Goal: Task Accomplishment & Management: Manage account settings

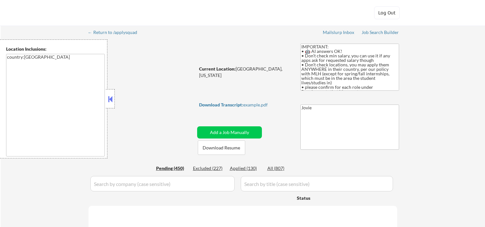
select select ""pending""
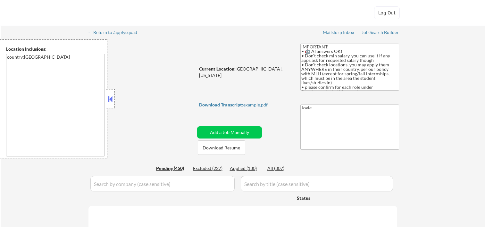
select select ""pending""
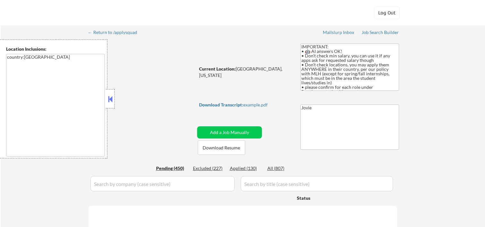
select select ""pending""
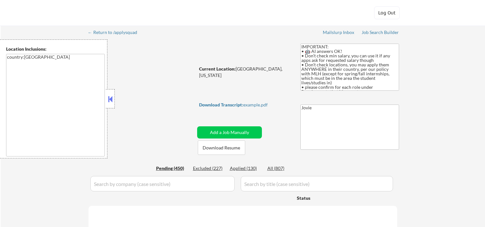
select select ""pending""
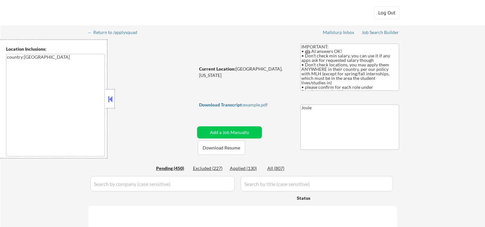
select select ""pending""
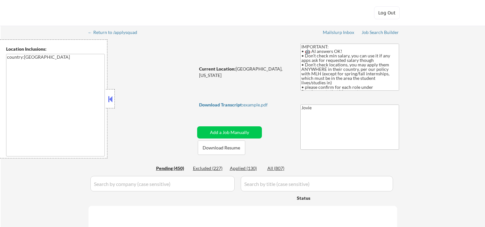
select select ""pending""
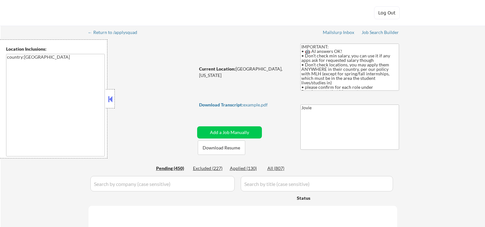
select select ""pending""
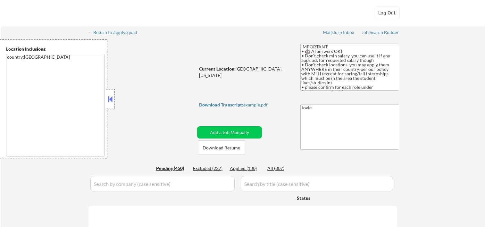
select select ""pending""
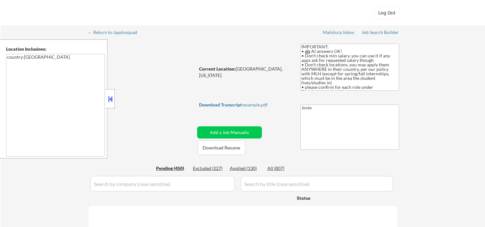
select select ""pending""
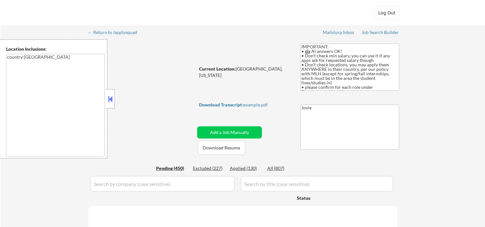
select select ""pending""
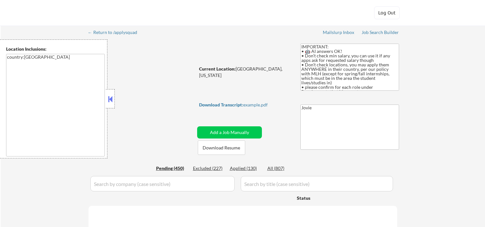
select select ""pending""
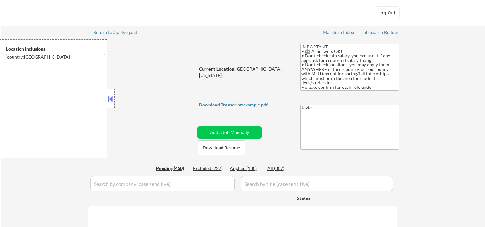
select select ""pending""
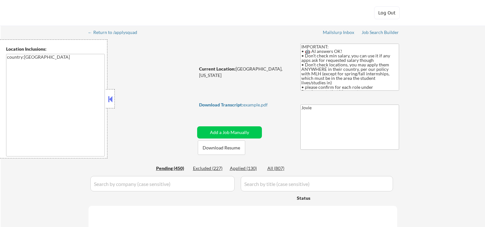
select select ""pending""
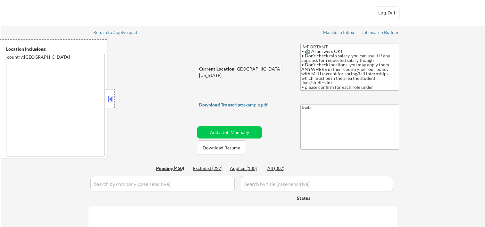
select select ""pending""
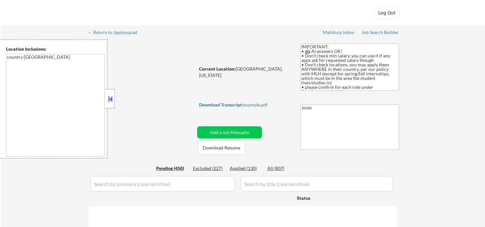
select select ""pending""
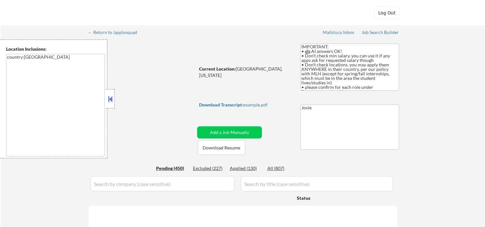
select select ""pending""
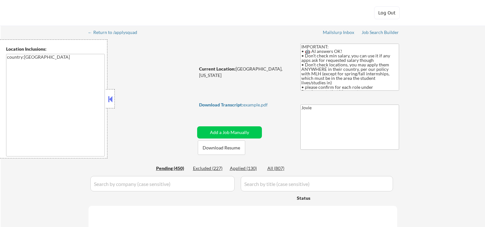
select select ""pending""
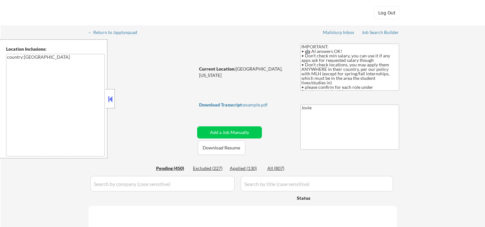
select select ""pending""
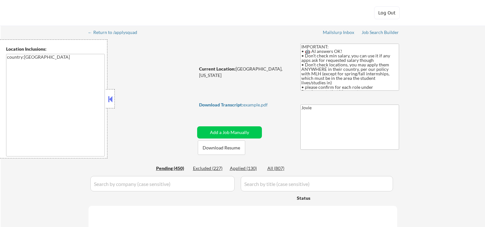
select select ""pending""
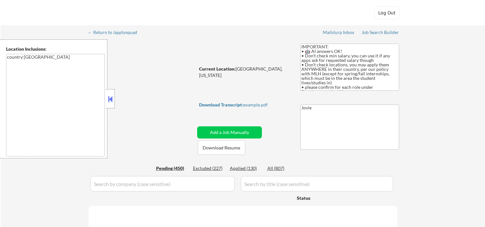
select select ""pending""
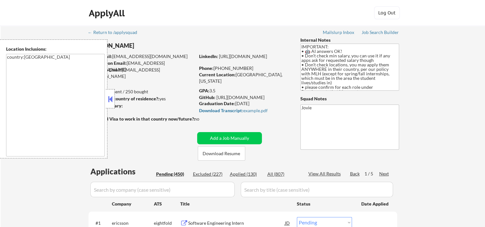
click at [108, 108] on div at bounding box center [110, 98] width 9 height 19
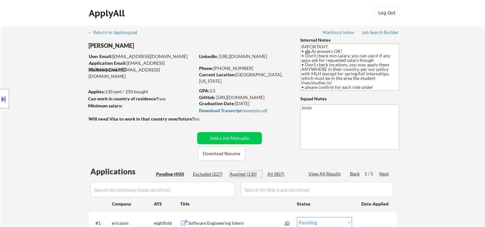
click at [247, 173] on div "Applied (130)" at bounding box center [246, 174] width 32 height 6
select select ""applied""
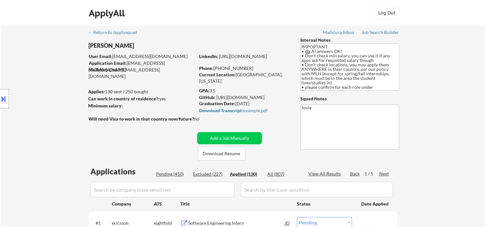
select select ""applied""
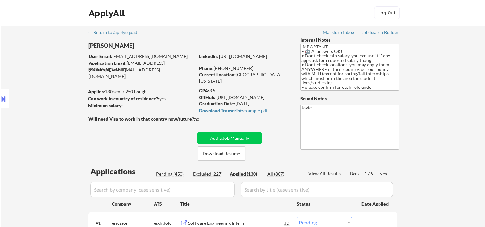
select select ""applied""
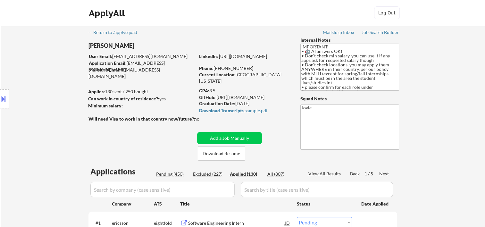
select select ""applied""
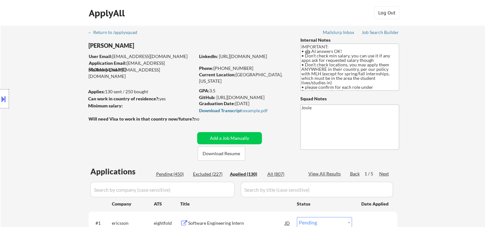
select select ""applied""
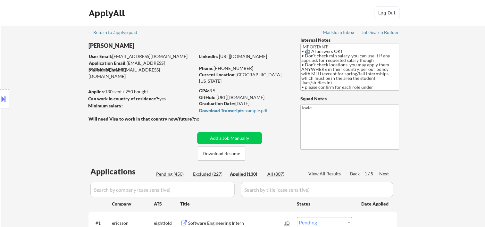
select select ""applied""
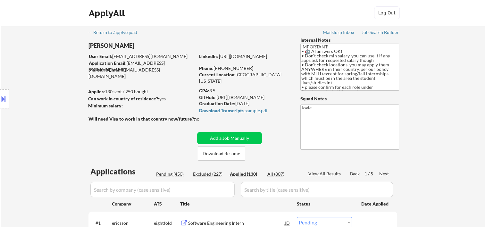
select select ""applied""
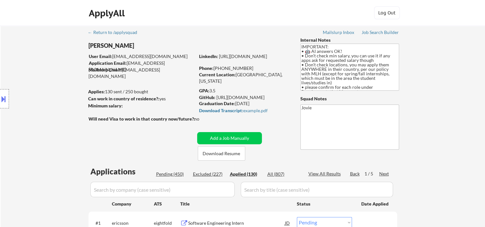
select select ""applied""
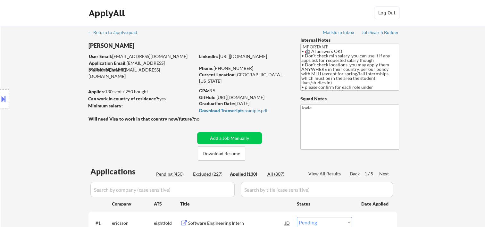
select select ""applied""
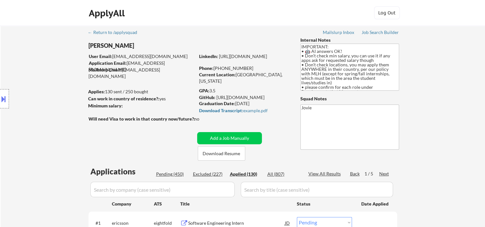
select select ""applied""
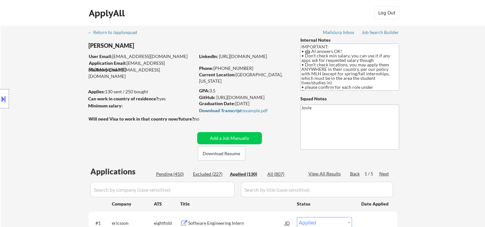
select select ""applied""
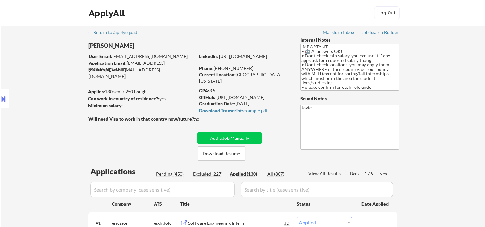
select select ""applied""
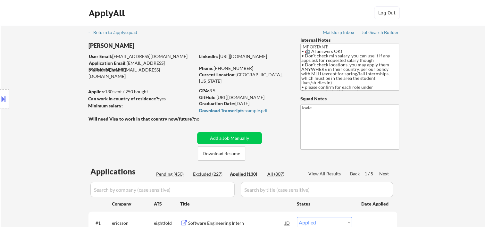
select select ""applied""
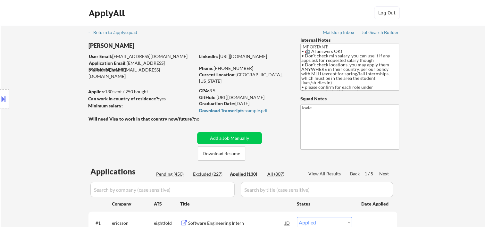
select select ""applied""
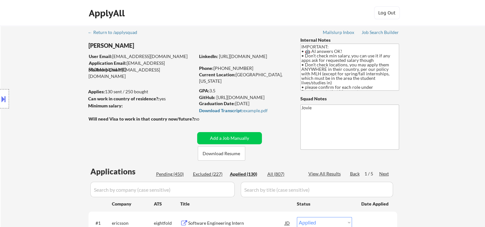
select select ""applied""
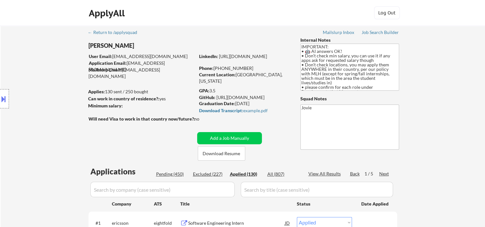
select select ""applied""
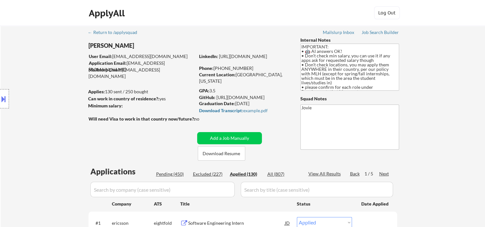
select select ""applied""
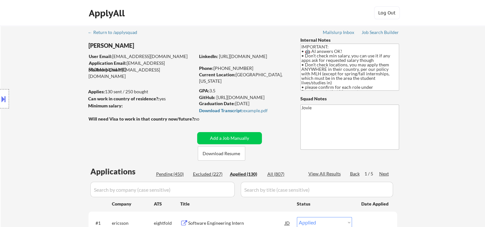
select select ""applied""
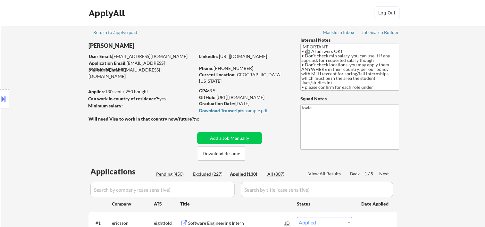
select select ""applied""
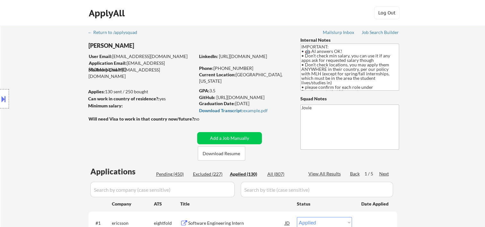
select select ""applied""
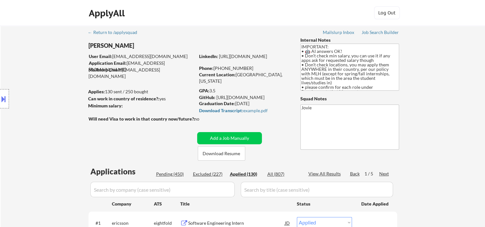
select select ""applied""
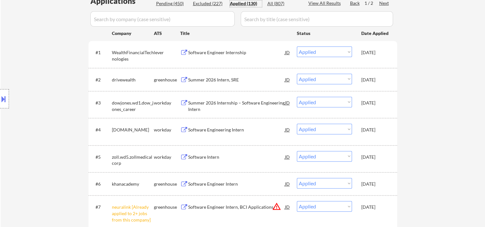
scroll to position [42, 0]
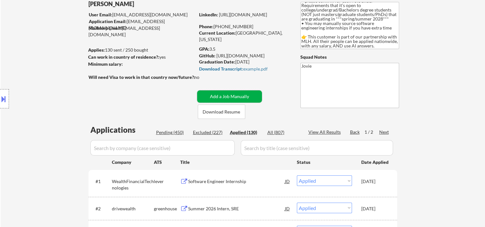
click at [218, 91] on button "Add a Job Manually" at bounding box center [229, 96] width 65 height 12
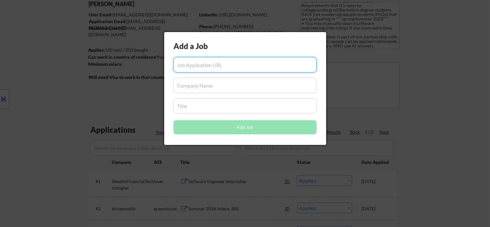
click at [216, 67] on input "input" at bounding box center [244, 64] width 143 height 15
click at [215, 64] on input "input" at bounding box center [244, 64] width 143 height 15
paste input "https://www.metacareers.com/jobs/1471056164046415/"
click at [199, 88] on input "input" at bounding box center [244, 85] width 143 height 15
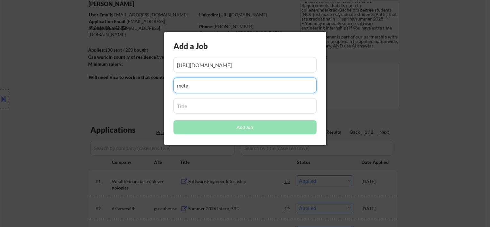
click at [200, 82] on input "input" at bounding box center [244, 85] width 143 height 15
click at [210, 110] on input "input" at bounding box center [244, 105] width 143 height 15
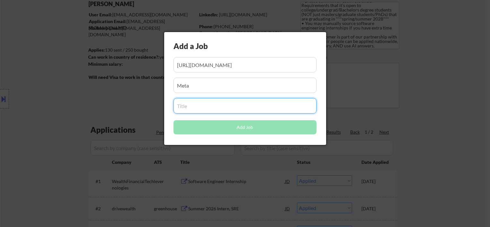
click at [194, 109] on input "input" at bounding box center [244, 105] width 143 height 15
paste input "Software Engineer, Intern/Co-op"
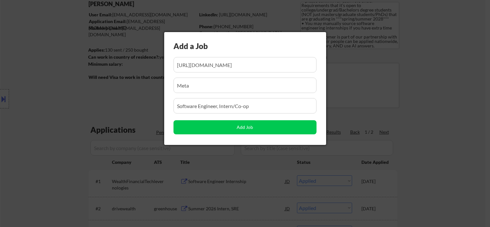
click at [113, 110] on div at bounding box center [245, 113] width 490 height 227
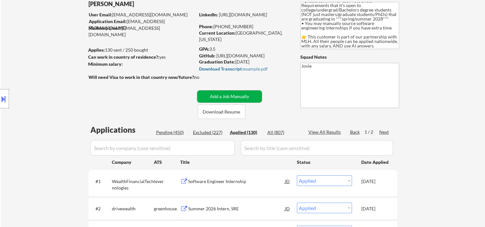
click at [210, 98] on button "Add a Job Manually" at bounding box center [229, 96] width 65 height 12
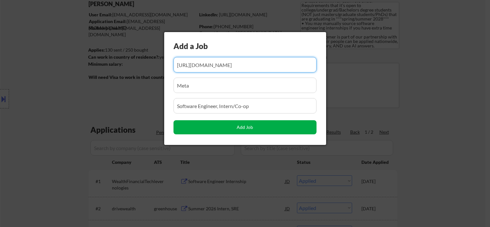
click at [232, 125] on button "Add Job" at bounding box center [244, 127] width 143 height 14
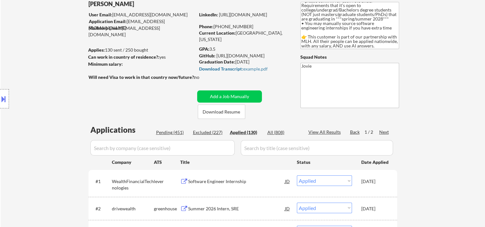
click at [180, 130] on div "Pending (451)" at bounding box center [172, 132] width 32 height 6
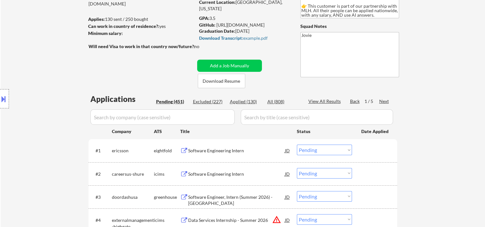
scroll to position [107, 0]
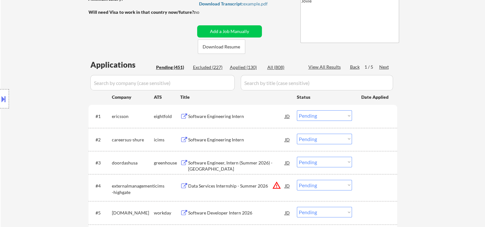
click at [172, 79] on input "input" at bounding box center [162, 82] width 144 height 15
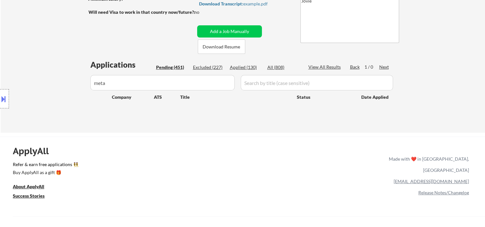
click at [321, 66] on div "View All Results" at bounding box center [325, 67] width 34 height 6
click at [127, 83] on input "input" at bounding box center [162, 82] width 144 height 15
click at [158, 79] on input "input" at bounding box center [162, 82] width 144 height 15
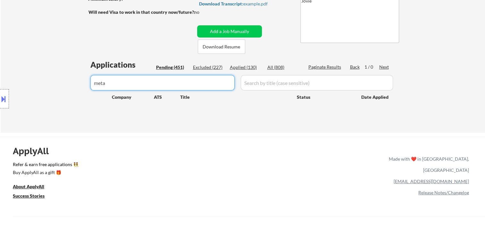
click at [158, 79] on input "input" at bounding box center [162, 82] width 144 height 15
click at [161, 83] on input "input" at bounding box center [162, 82] width 144 height 15
click at [270, 79] on input "input" at bounding box center [317, 82] width 152 height 15
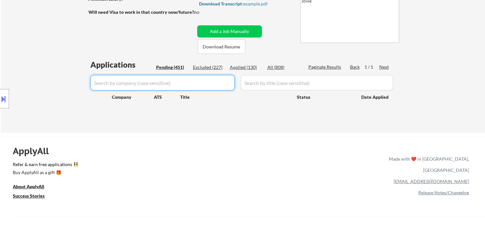
click at [270, 79] on input "input" at bounding box center [317, 82] width 152 height 15
click at [268, 85] on input "input" at bounding box center [317, 82] width 152 height 15
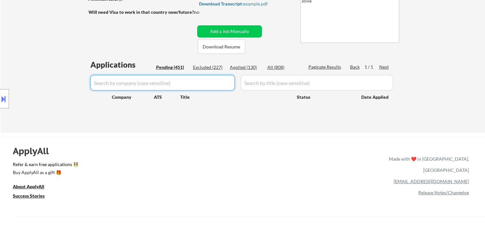
click at [0, 0] on div "Software Engineering Intern" at bounding box center [0, 0] width 0 height 0
click at [243, 84] on input "input" at bounding box center [317, 82] width 152 height 15
click at [244, 83] on input "input" at bounding box center [317, 82] width 152 height 15
click at [0, 0] on div "Software Engineering Intern" at bounding box center [0, 0] width 0 height 0
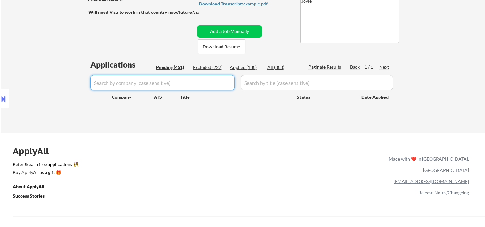
click at [0, 0] on div "#2 careersus-shure icims Software Engineering Intern JD Choose an option... Pen…" at bounding box center [0, 0] width 0 height 0
click at [383, 65] on div "Next" at bounding box center [384, 67] width 10 height 6
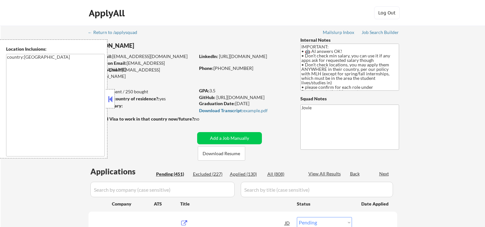
select select ""pending""
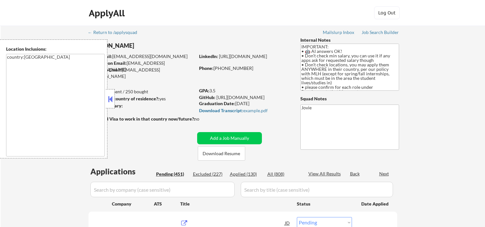
select select ""pending""
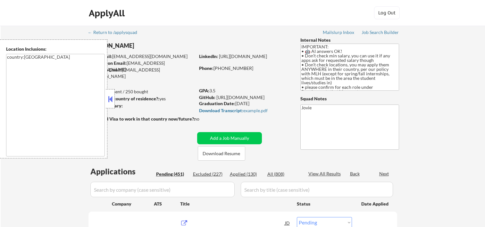
select select ""pending""
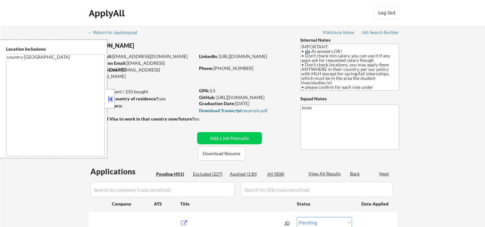
select select ""pending""
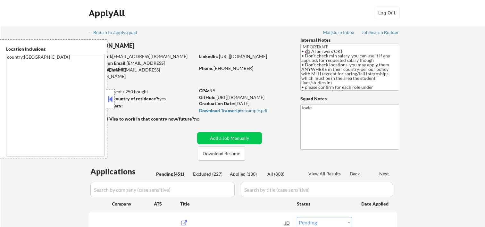
select select ""pending""
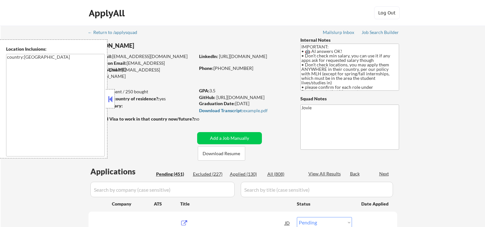
select select ""pending""
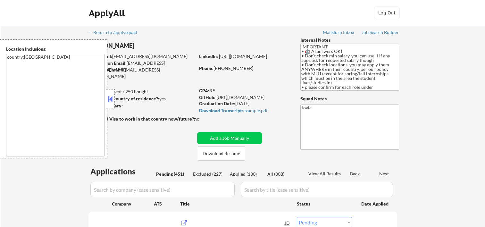
select select ""pending""
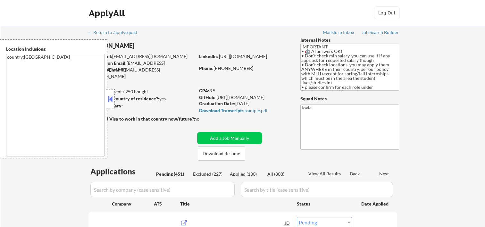
select select ""pending""
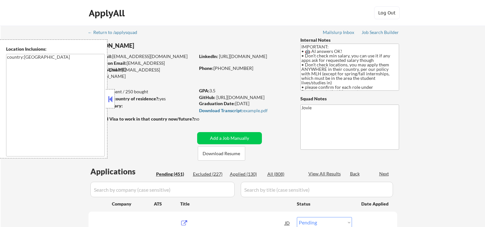
select select ""pending""
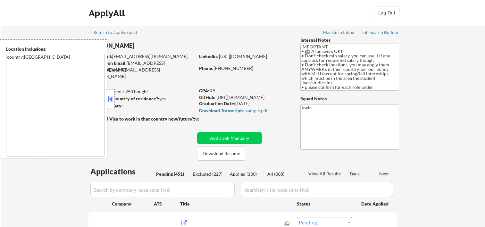
select select ""pending""
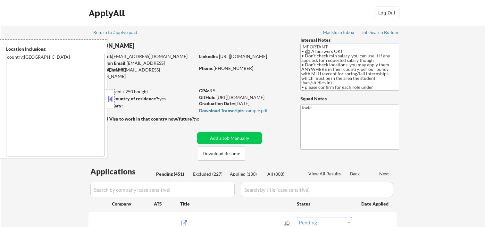
select select ""pending""
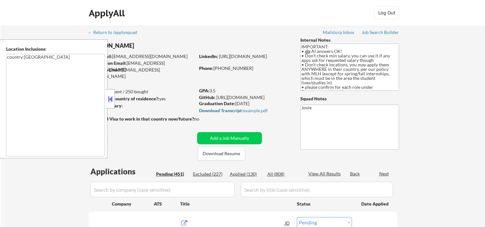
select select ""pending""
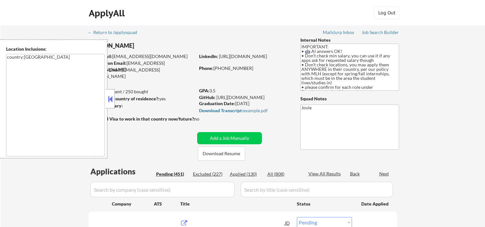
select select ""pending""
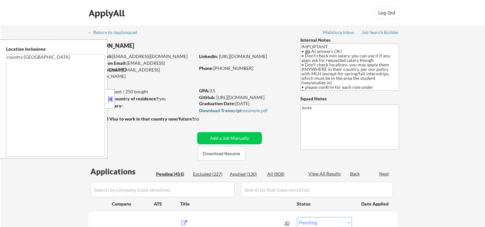
select select ""pending""
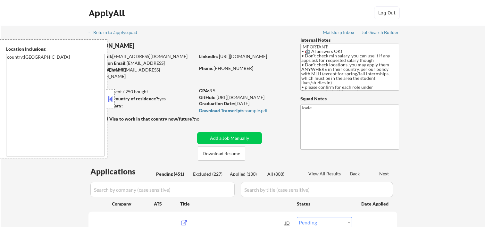
select select ""pending""
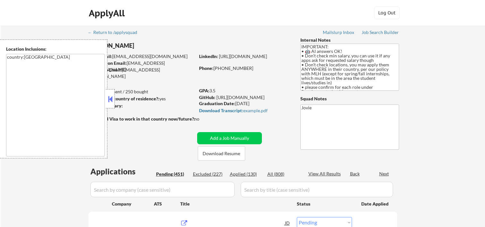
select select ""pending""
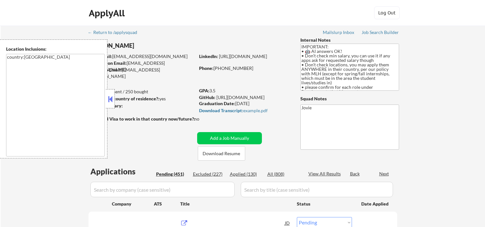
select select ""pending""
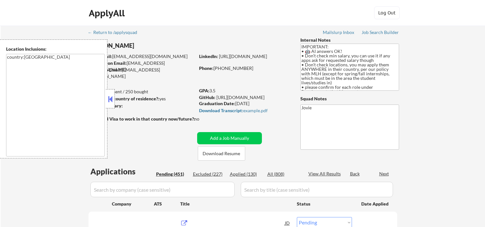
select select ""pending""
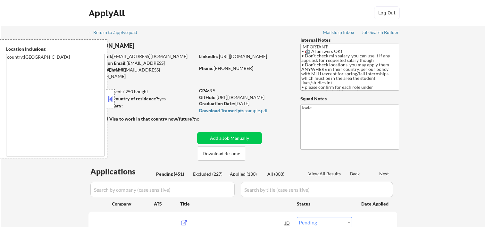
select select ""pending""
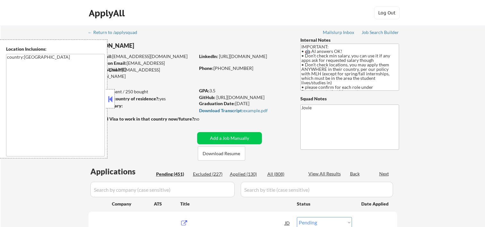
select select ""pending""
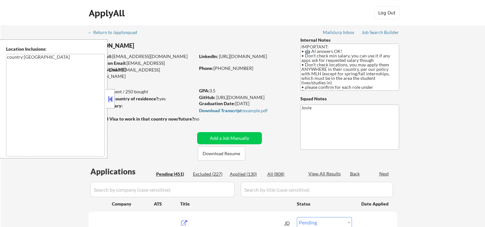
scroll to position [107, 0]
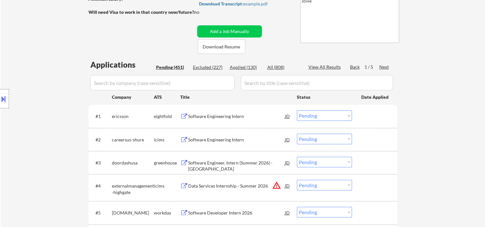
click at [169, 81] on input "input" at bounding box center [162, 82] width 144 height 15
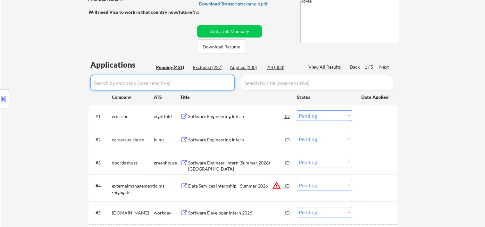
paste input "Software Engineer, Intern/Co-op"
type input "Software Engineer, Intern/Co-op"
click at [169, 81] on input "input" at bounding box center [162, 82] width 144 height 15
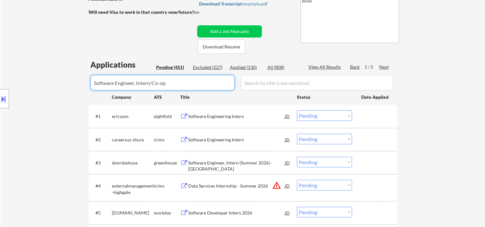
click at [169, 81] on input "input" at bounding box center [162, 82] width 144 height 15
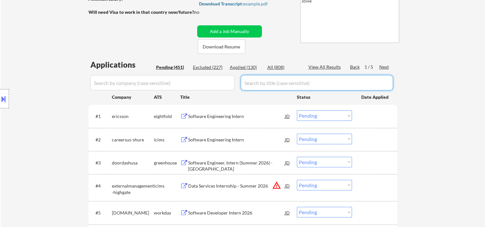
click at [290, 85] on input "input" at bounding box center [317, 82] width 152 height 15
paste input "Software Engineer, Intern/Co-op"
type input "Software Engineer, Intern/Co-op"
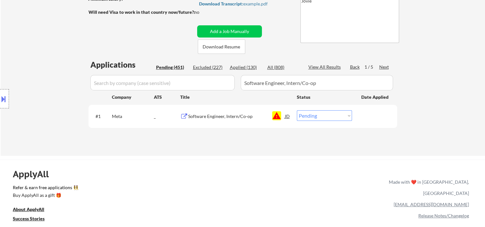
click at [209, 149] on div "← Return to /applysquad Mailslurp Inbox Job Search Builder Declan Staunton User…" at bounding box center [243, 35] width 320 height 232
click at [347, 115] on select "Choose an option... Pending Applied Excluded (Questions) Excluded (Expired) Exc…" at bounding box center [324, 115] width 55 height 11
select select ""excluded__bad_match_""
click at [297, 110] on select "Choose an option... Pending Applied Excluded (Questions) Excluded (Expired) Exc…" at bounding box center [324, 115] width 55 height 11
click at [320, 170] on div "ApplyAll Refer & earn free applications 👯‍♀️ Buy ApplyAll as a gift 🎁 About App…" at bounding box center [242, 215] width 485 height 102
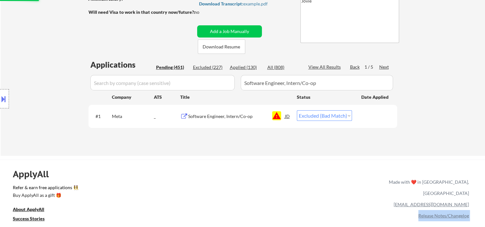
click at [320, 170] on div "ApplyAll Refer & earn free applications 👯‍♀️ Buy ApplyAll as a gift 🎁 About App…" at bounding box center [242, 215] width 485 height 102
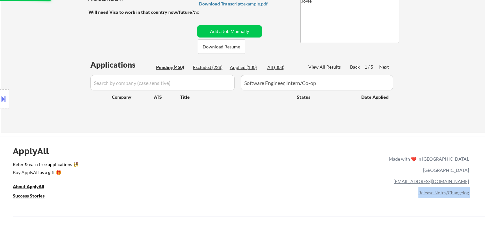
click at [321, 168] on div "ApplyAll Refer & earn free applications 👯‍♀️ Buy ApplyAll as a gift 🎁 About App…" at bounding box center [242, 192] width 485 height 102
click at [277, 129] on div "← Return to /applysquad Mailslurp Inbox Job Search Builder Declan Staunton User…" at bounding box center [243, 26] width 484 height 214
click at [174, 65] on div "Pending (450)" at bounding box center [172, 67] width 32 height 6
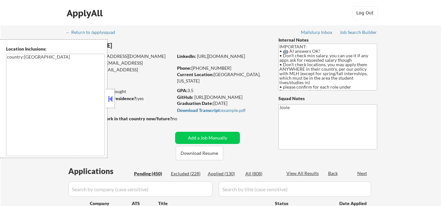
select select ""pending""
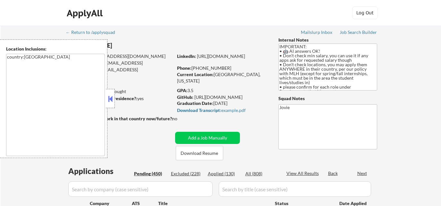
select select ""pending""
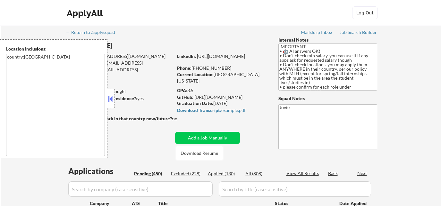
select select ""pending""
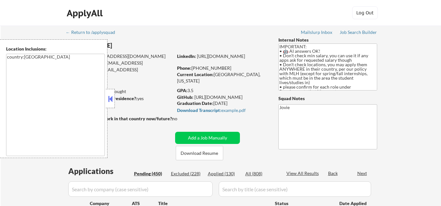
select select ""pending""
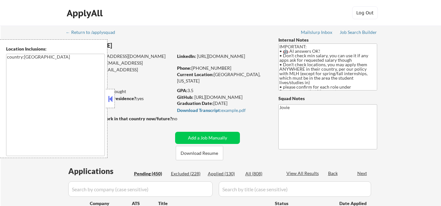
select select ""pending""
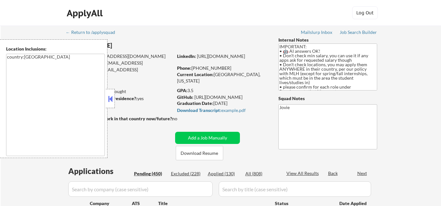
select select ""pending""
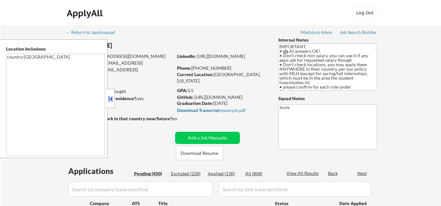
select select ""pending""
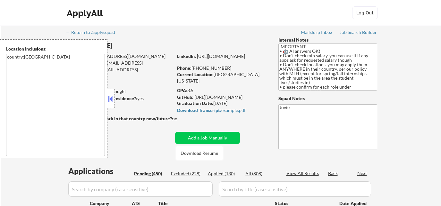
select select ""pending""
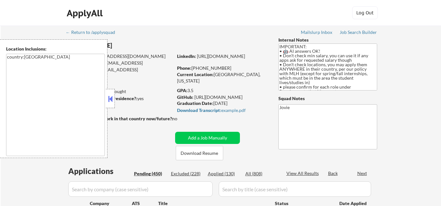
select select ""pending""
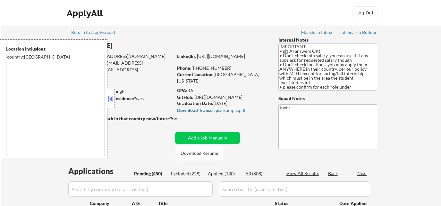
select select ""pending""
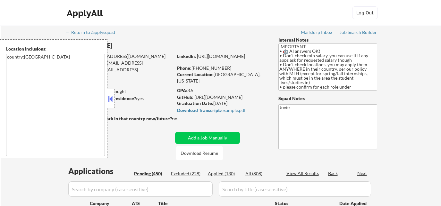
select select ""pending""
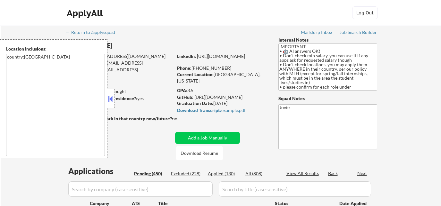
select select ""pending""
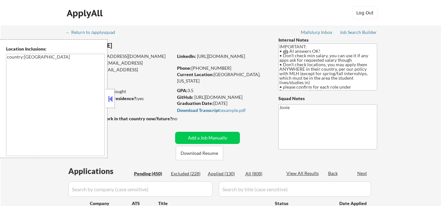
select select ""pending""
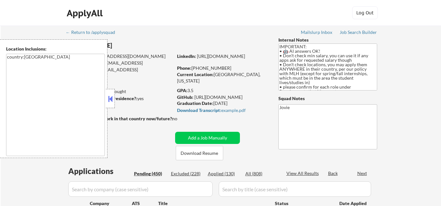
select select ""pending""
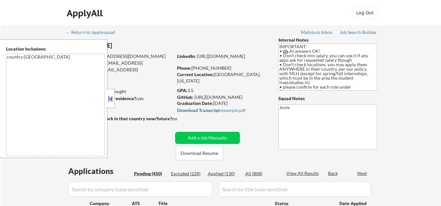
select select ""pending""
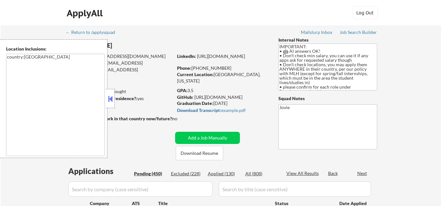
select select ""pending""
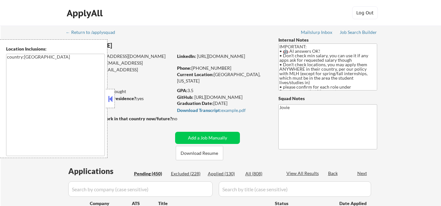
select select ""pending""
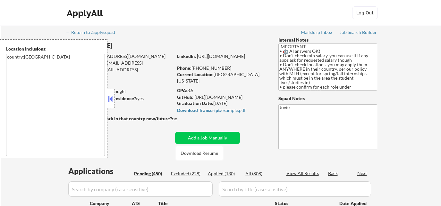
select select ""pending""
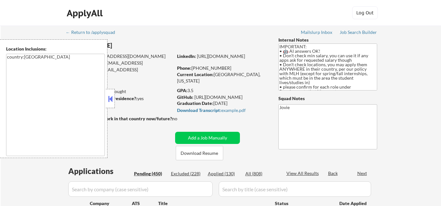
select select ""pending""
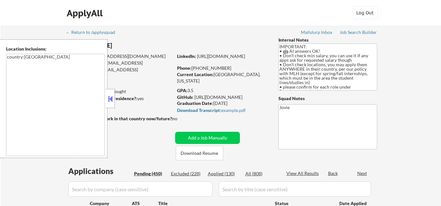
select select ""pending""
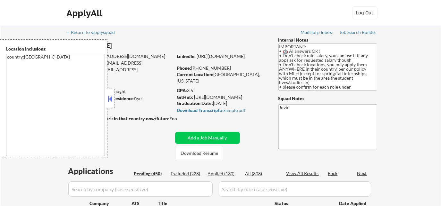
click at [111, 97] on button at bounding box center [110, 99] width 7 height 10
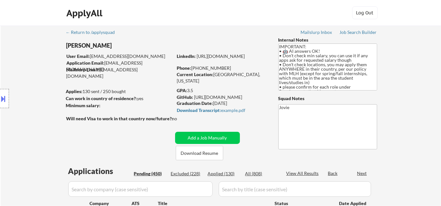
click at [111, 97] on div "Location Inclusions: country:[GEOGRAPHIC_DATA]" at bounding box center [57, 98] width 115 height 119
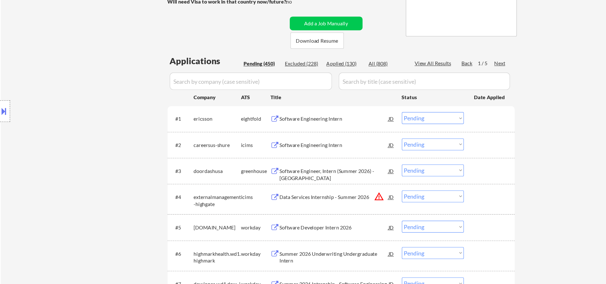
scroll to position [117, 0]
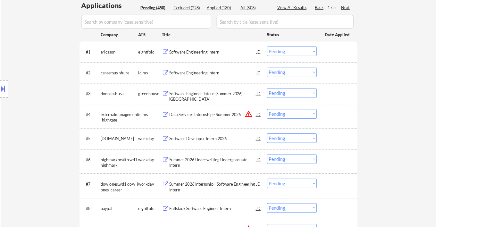
scroll to position [165, 0]
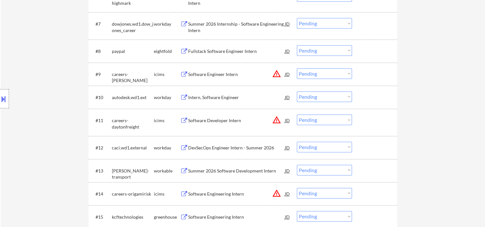
scroll to position [361, 0]
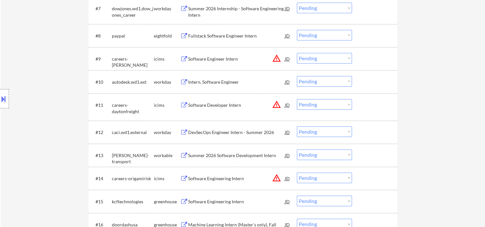
drag, startPoint x: 379, startPoint y: 148, endPoint x: 330, endPoint y: 156, distance: 49.3
click at [378, 148] on div "#13 [PERSON_NAME]-transport workable Summer 2026 Software Development Intern JD…" at bounding box center [241, 154] width 302 height 17
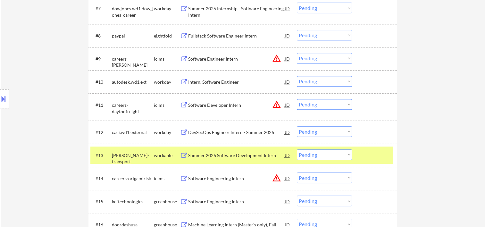
click at [246, 155] on div "Summer 2026 Software Development Intern" at bounding box center [236, 155] width 97 height 6
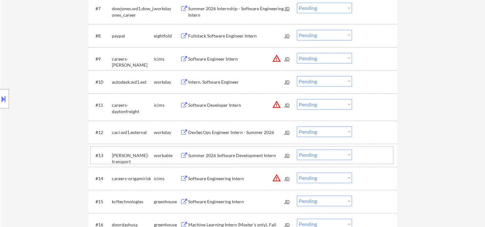
drag, startPoint x: 365, startPoint y: 156, endPoint x: 352, endPoint y: 157, distance: 12.5
click at [365, 156] on div at bounding box center [375, 155] width 28 height 12
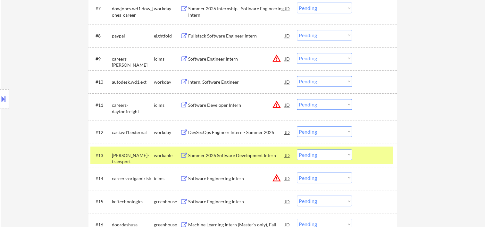
click at [345, 156] on select "Choose an option... Pending Applied Excluded (Questions) Excluded (Expired) Exc…" at bounding box center [324, 154] width 55 height 11
click at [297, 149] on select "Choose an option... Pending Applied Excluded (Questions) Excluded (Expired) Exc…" at bounding box center [324, 154] width 55 height 11
select select ""pending""
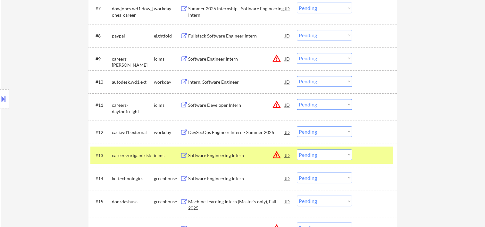
click at [377, 156] on div at bounding box center [375, 155] width 28 height 12
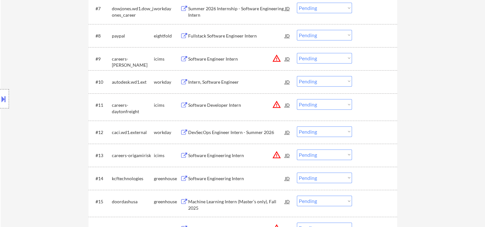
drag, startPoint x: 373, startPoint y: 179, endPoint x: 265, endPoint y: 180, distance: 108.0
click at [372, 179] on div at bounding box center [375, 178] width 28 height 12
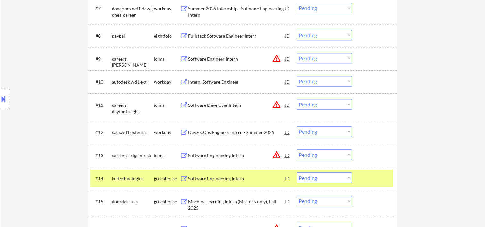
click at [250, 178] on div "Software Engineering Intern" at bounding box center [236, 178] width 97 height 6
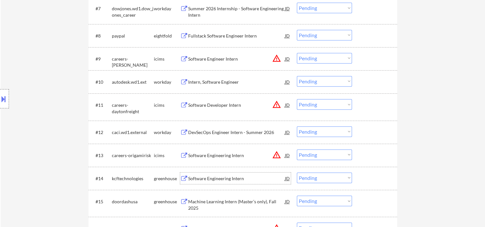
click at [374, 177] on div at bounding box center [375, 178] width 28 height 12
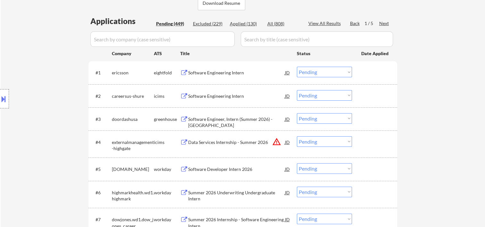
scroll to position [0, 0]
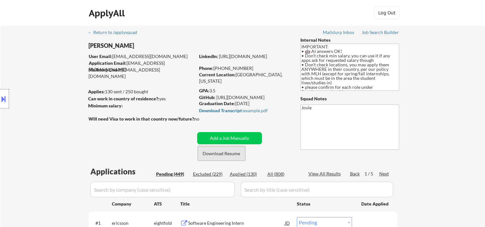
click at [225, 150] on button "Download Resume" at bounding box center [221, 153] width 47 height 14
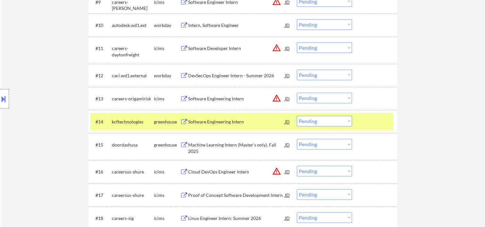
scroll to position [445, 0]
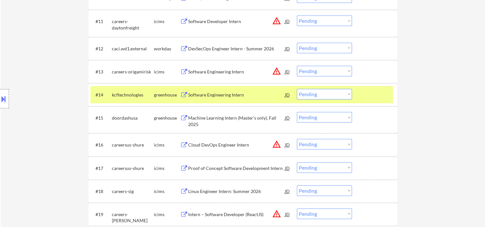
click at [349, 96] on select "Choose an option... Pending Applied Excluded (Questions) Excluded (Expired) Exc…" at bounding box center [324, 94] width 55 height 11
click at [297, 89] on select "Choose an option... Pending Applied Excluded (Questions) Excluded (Expired) Exc…" at bounding box center [324, 94] width 55 height 11
select select ""pending""
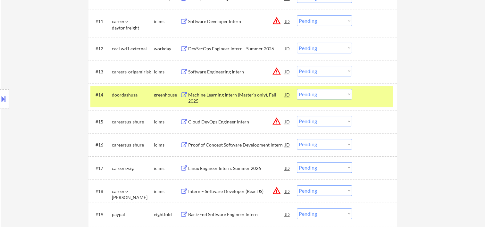
click at [371, 96] on div at bounding box center [375, 95] width 28 height 12
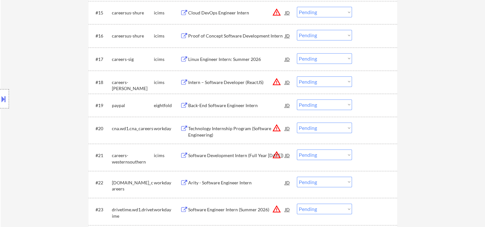
scroll to position [560, 0]
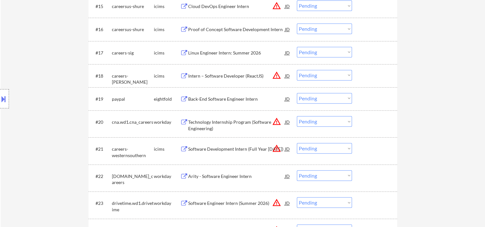
click at [364, 118] on div at bounding box center [375, 122] width 28 height 12
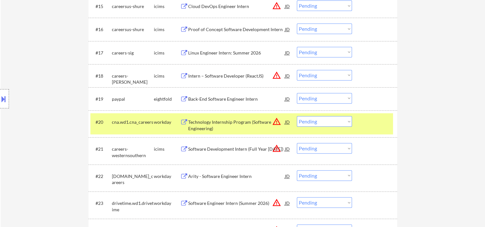
click at [215, 120] on div "Technology Internship Program (Software Engineering)" at bounding box center [236, 125] width 97 height 12
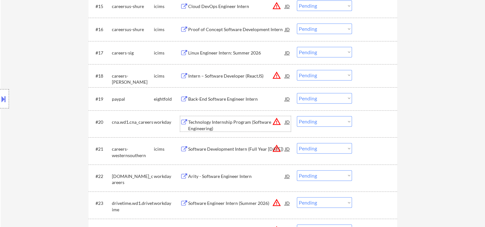
click at [366, 118] on div at bounding box center [375, 122] width 28 height 12
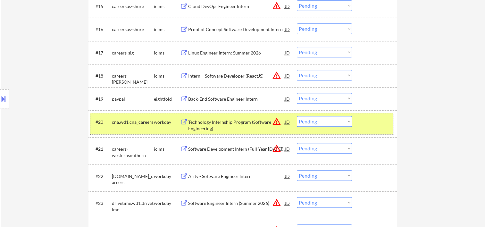
click at [345, 124] on select "Choose an option... Pending Applied Excluded (Questions) Excluded (Expired) Exc…" at bounding box center [324, 121] width 55 height 11
click at [297, 116] on select "Choose an option... Pending Applied Excluded (Questions) Excluded (Expired) Exc…" at bounding box center [324, 121] width 55 height 11
select select ""pending""
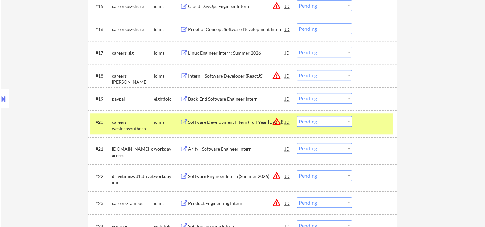
click at [357, 121] on div "#20 careers-westernsouthern icims Software Development Intern (Full Year [DATE]…" at bounding box center [241, 123] width 302 height 21
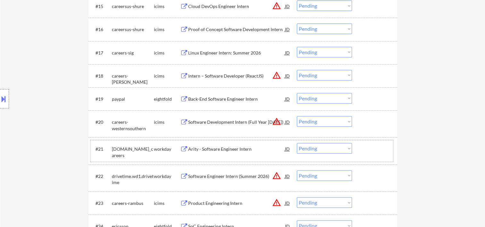
click at [366, 153] on div at bounding box center [375, 149] width 28 height 12
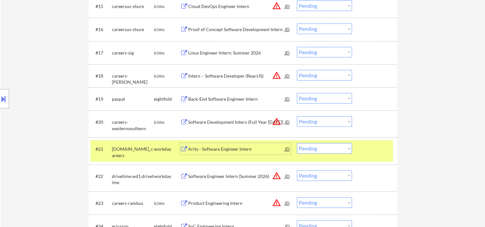
click at [228, 152] on div "Arity - Software Engineer Intern" at bounding box center [236, 149] width 97 height 6
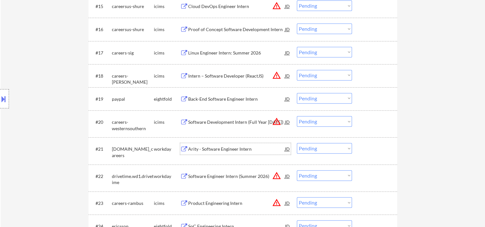
drag, startPoint x: 367, startPoint y: 147, endPoint x: 358, endPoint y: 147, distance: 9.0
click at [367, 146] on div at bounding box center [375, 149] width 28 height 12
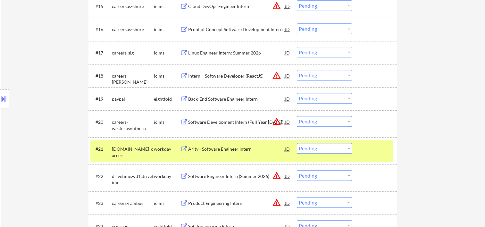
click at [347, 146] on select "Choose an option... Pending Applied Excluded (Questions) Excluded (Expired) Exc…" at bounding box center [324, 148] width 55 height 11
click at [297, 143] on select "Choose an option... Pending Applied Excluded (Questions) Excluded (Expired) Exc…" at bounding box center [324, 148] width 55 height 11
select select ""pending""
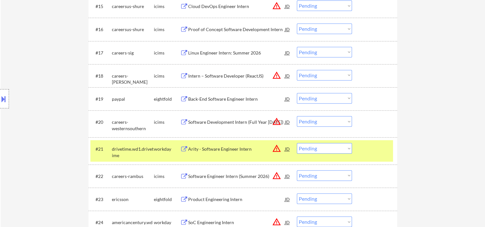
click at [360, 151] on div "#21 drivetime.wd1.drivetime workday Arity - Software Engineer Intern JD warning…" at bounding box center [241, 150] width 302 height 21
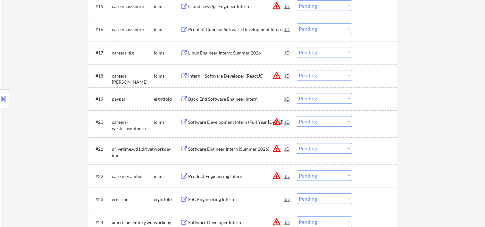
click at [365, 149] on div at bounding box center [375, 149] width 28 height 12
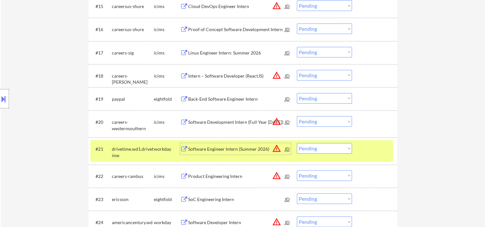
click at [226, 151] on div "Software Engineer Intern (Summer 2026)" at bounding box center [236, 149] width 97 height 6
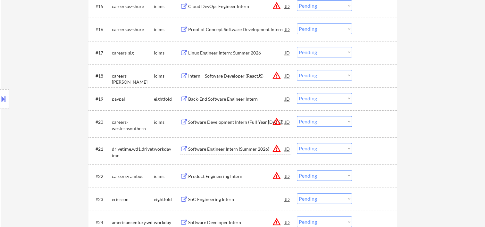
click at [381, 153] on div at bounding box center [375, 149] width 28 height 12
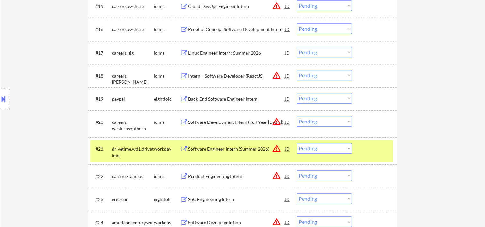
select select ""pending""
select select ""PLACEHOLDER_1427118222253""
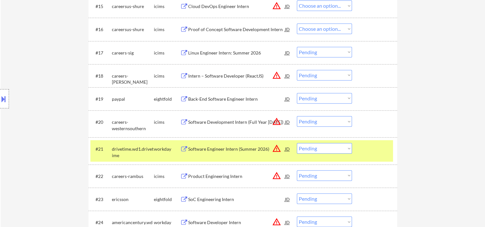
select select ""pending""
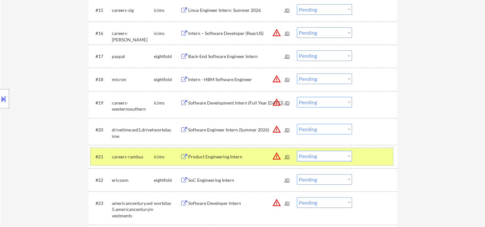
click at [371, 134] on div at bounding box center [375, 130] width 28 height 12
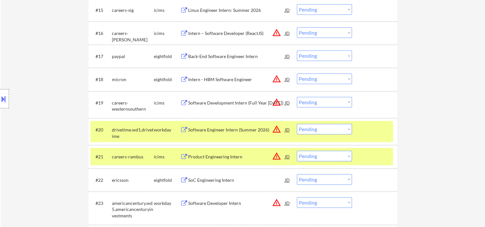
click at [365, 155] on div at bounding box center [375, 157] width 28 height 12
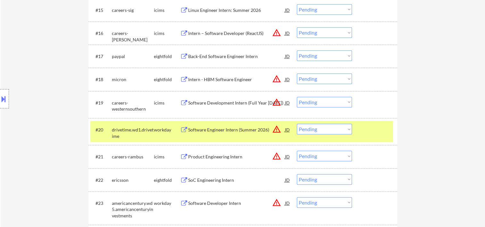
click at [345, 127] on select "Choose an option... Pending Applied Excluded (Questions) Excluded (Expired) Exc…" at bounding box center [324, 129] width 55 height 11
click at [297, 124] on select "Choose an option... Pending Applied Excluded (Questions) Excluded (Expired) Exc…" at bounding box center [324, 129] width 55 height 11
select select ""pending""
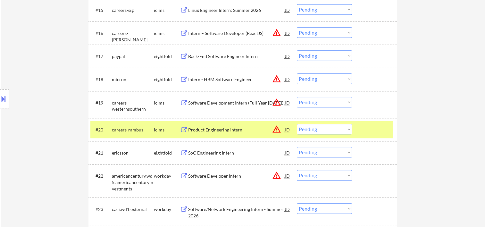
click at [365, 120] on div "#20 careers-rambus icims Product Engineering Intern JD warning_amber Choose an …" at bounding box center [242, 129] width 309 height 23
click at [385, 133] on div at bounding box center [375, 130] width 28 height 12
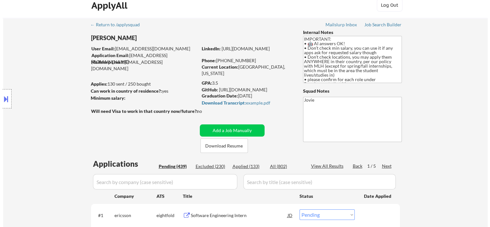
scroll to position [0, 0]
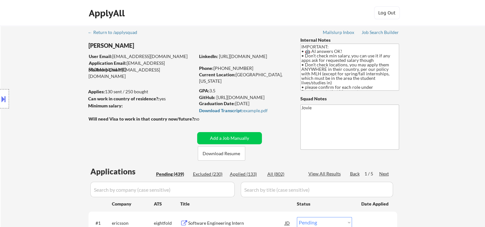
click at [250, 172] on div "Applied (133)" at bounding box center [246, 174] width 32 height 6
select select ""applied""
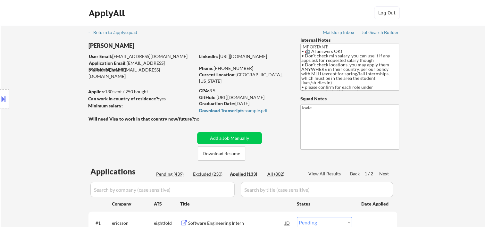
select select ""applied""
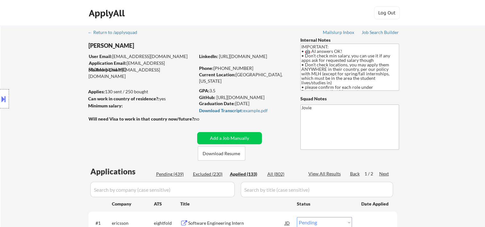
select select ""applied""
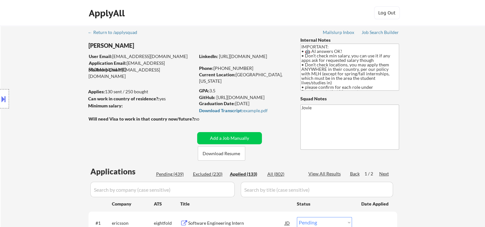
select select ""applied""
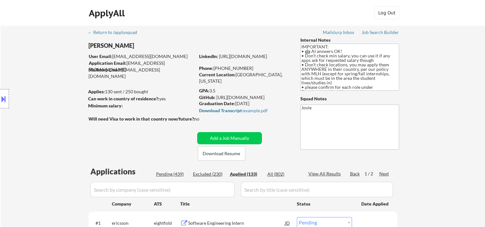
select select ""applied""
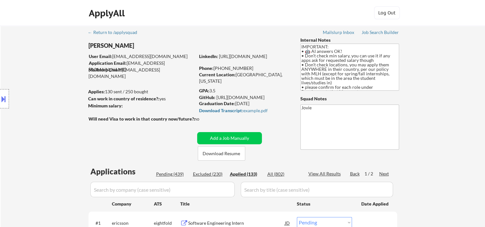
select select ""applied""
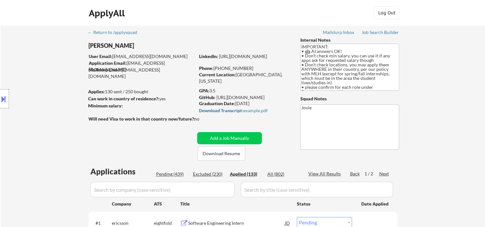
select select ""applied""
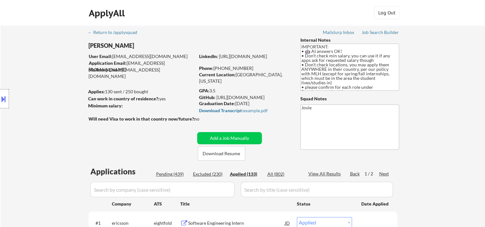
select select ""applied""
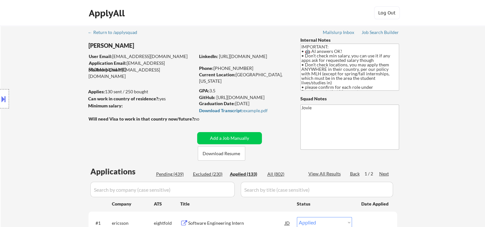
select select ""applied""
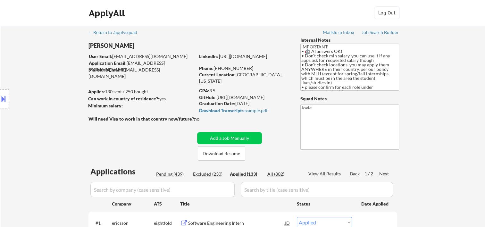
select select ""applied""
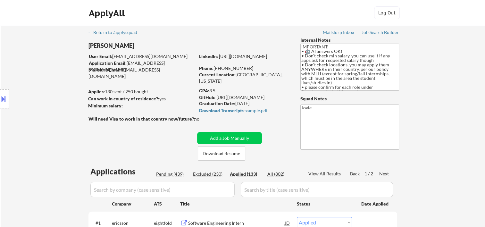
select select ""applied""
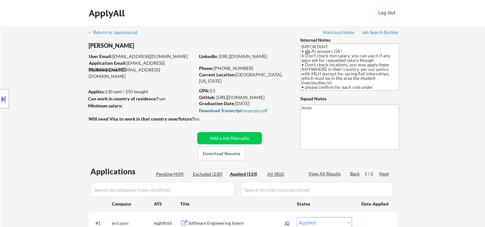
select select ""applied""
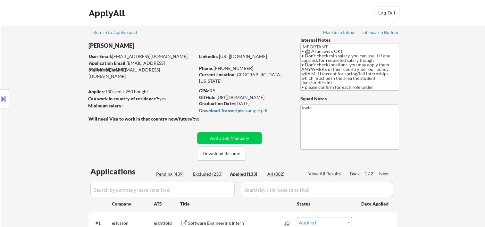
select select ""applied""
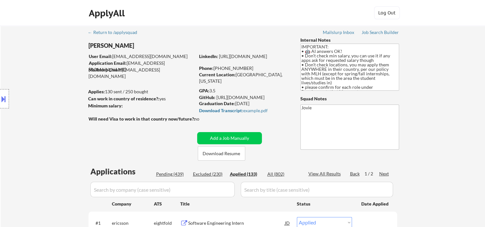
select select ""applied""
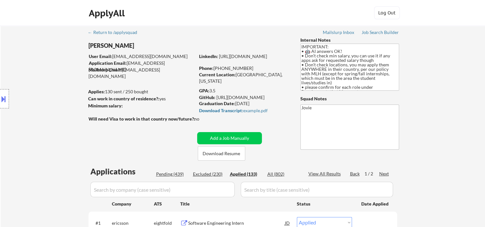
select select ""applied""
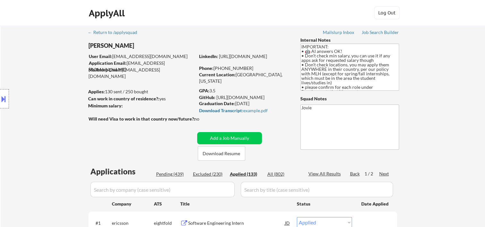
select select ""applied""
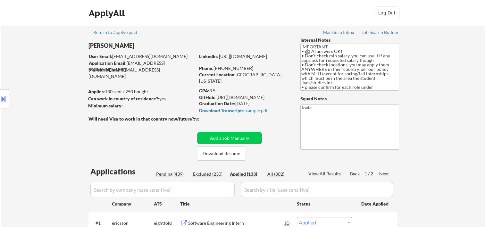
select select ""applied""
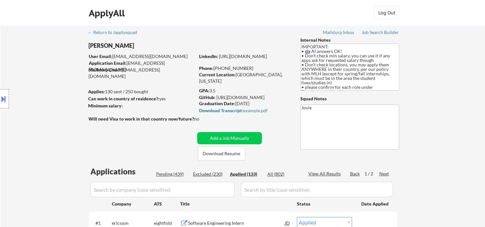
select select ""applied""
click at [220, 140] on button "Add a Job Manually" at bounding box center [229, 138] width 65 height 12
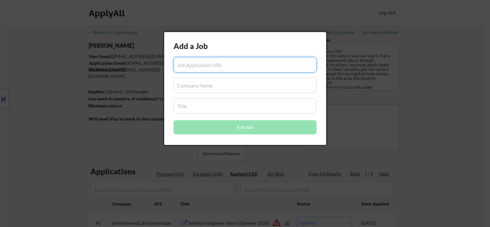
click at [214, 62] on input "input" at bounding box center [244, 64] width 143 height 15
paste input "[URL][DOMAIN_NAME]"
click at [194, 82] on input "input" at bounding box center [244, 85] width 143 height 15
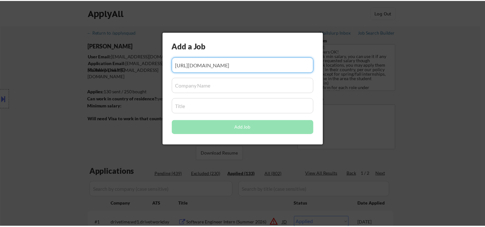
scroll to position [0, 0]
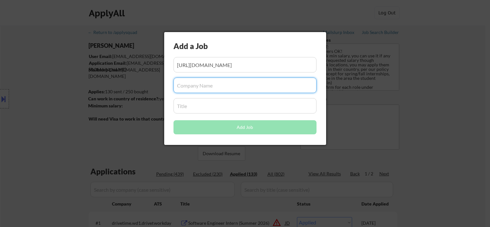
click at [204, 86] on input "input" at bounding box center [244, 85] width 143 height 15
paste input "Ellipsis Labs"
click at [188, 105] on input "input" at bounding box center [244, 105] width 143 height 15
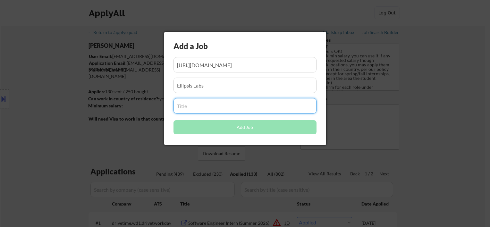
click at [187, 107] on input "input" at bounding box center [244, 105] width 143 height 15
paste input "Software Engineer - Campus (Intern & New Grad)"
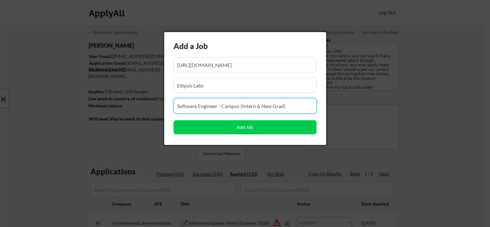
click at [225, 82] on input "input" at bounding box center [244, 85] width 143 height 15
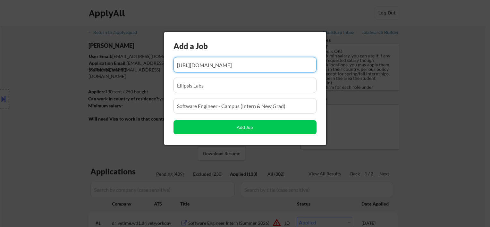
click at [249, 61] on input "input" at bounding box center [244, 64] width 143 height 15
click at [225, 63] on input "input" at bounding box center [244, 64] width 143 height 15
click at [202, 62] on input "input" at bounding box center [244, 64] width 143 height 15
click at [185, 62] on input "input" at bounding box center [244, 64] width 143 height 15
click at [201, 65] on input "input" at bounding box center [244, 64] width 143 height 15
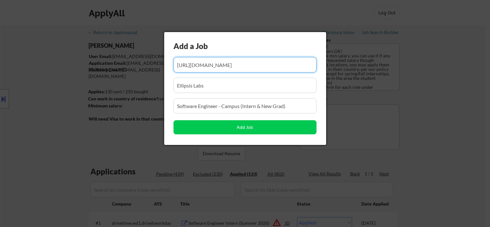
click at [225, 65] on input "input" at bounding box center [244, 64] width 143 height 15
click at [255, 64] on input "input" at bounding box center [244, 64] width 143 height 15
click at [296, 64] on input "input" at bounding box center [244, 64] width 143 height 15
click at [208, 89] on input "input" at bounding box center [244, 85] width 143 height 15
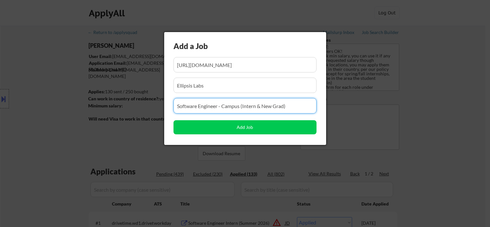
click at [198, 104] on input "input" at bounding box center [244, 105] width 143 height 15
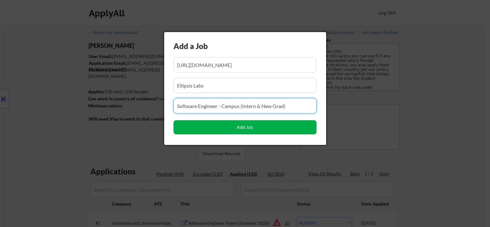
click at [231, 126] on button "Add Job" at bounding box center [244, 127] width 143 height 14
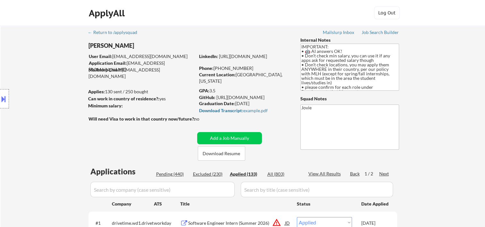
scroll to position [107, 0]
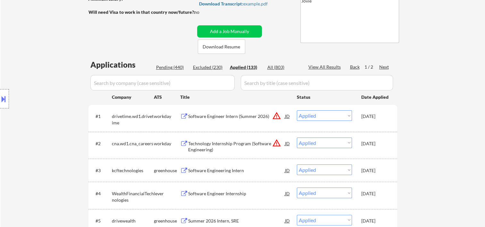
click at [169, 69] on div "Pending (440)" at bounding box center [172, 67] width 32 height 6
click at [169, 64] on div "Pending (440)" at bounding box center [172, 67] width 32 height 6
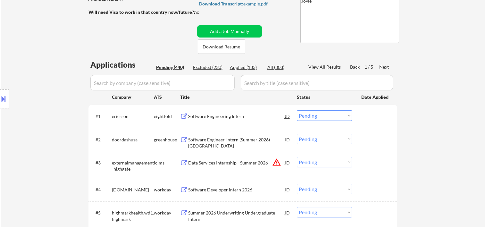
click at [204, 83] on input "input" at bounding box center [162, 82] width 144 height 15
click at [244, 69] on div "Applied (133)" at bounding box center [246, 67] width 32 height 6
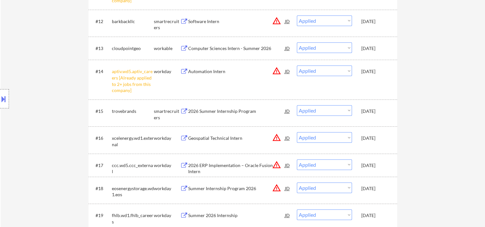
scroll to position [119, 0]
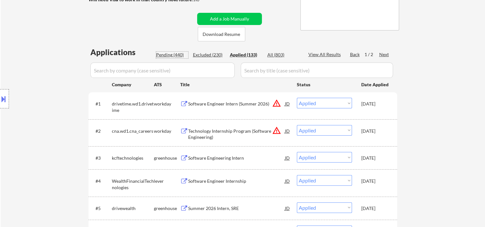
click at [163, 56] on div "Pending (440)" at bounding box center [172, 55] width 32 height 6
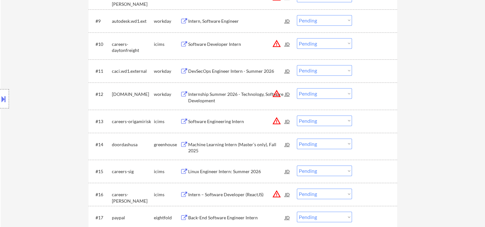
scroll to position [0, 0]
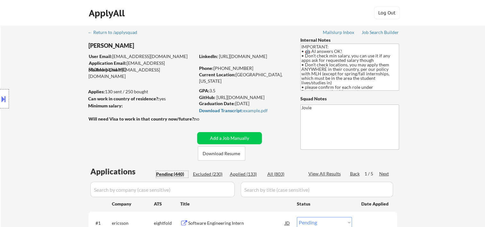
click at [384, 174] on div "Next" at bounding box center [384, 173] width 10 height 6
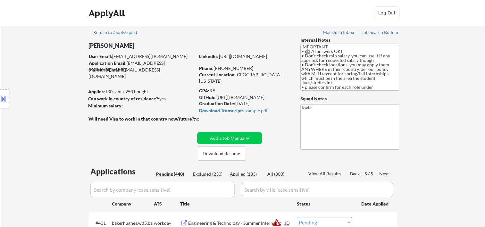
scroll to position [1152, 0]
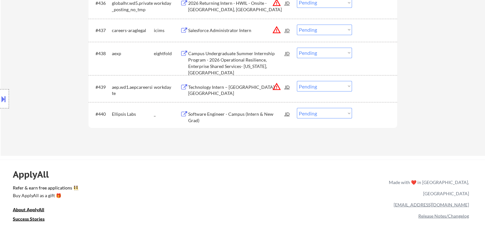
click at [195, 114] on div "Software Engineer - Campus (Intern & New Grad)" at bounding box center [236, 117] width 97 height 12
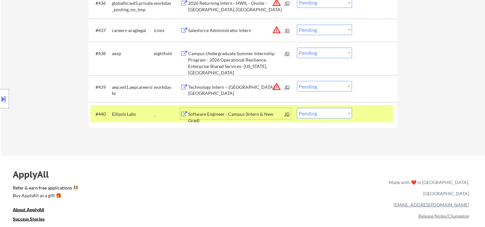
click at [339, 113] on select "Choose an option... Pending Applied Excluded (Questions) Excluded (Expired) Exc…" at bounding box center [324, 113] width 55 height 11
click at [297, 108] on select "Choose an option... Pending Applied Excluded (Questions) Excluded (Expired) Exc…" at bounding box center [324, 113] width 55 height 11
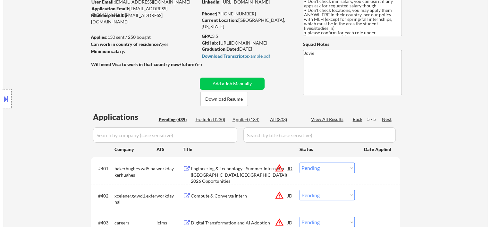
scroll to position [0, 0]
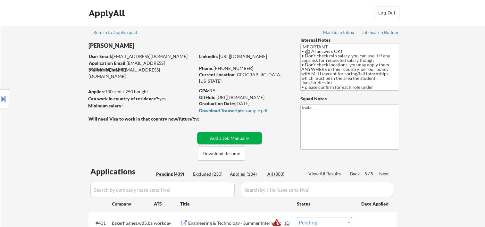
click at [210, 141] on button "Add a Job Manually" at bounding box center [229, 138] width 65 height 12
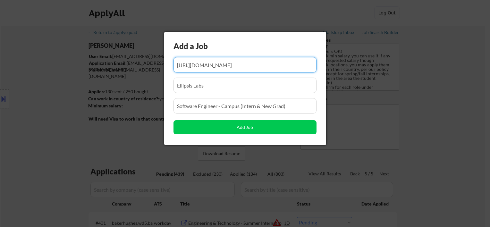
click at [222, 65] on input "input" at bounding box center [244, 64] width 143 height 15
paste input "[URL][DOMAIN_NAME]"
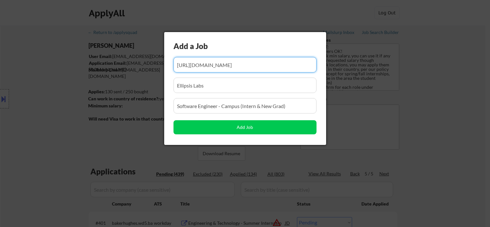
scroll to position [0, 120]
click at [193, 88] on input "input" at bounding box center [244, 85] width 143 height 15
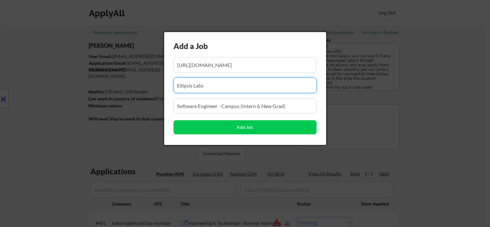
click at [217, 83] on input "input" at bounding box center [244, 85] width 143 height 15
click at [208, 104] on input "input" at bounding box center [244, 105] width 143 height 15
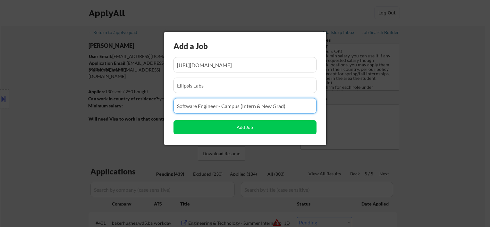
click at [208, 104] on input "input" at bounding box center [244, 105] width 143 height 15
paste input "Blockchain and Full Stack Engineer Intern"
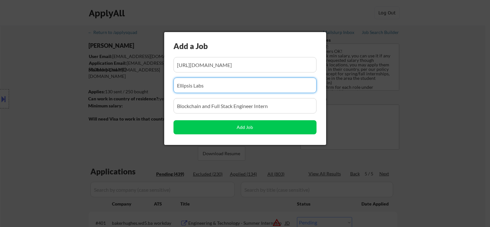
click at [191, 82] on input "input" at bounding box center [244, 85] width 143 height 15
paste input "SkyTrade"
click at [70, 98] on div at bounding box center [245, 113] width 490 height 227
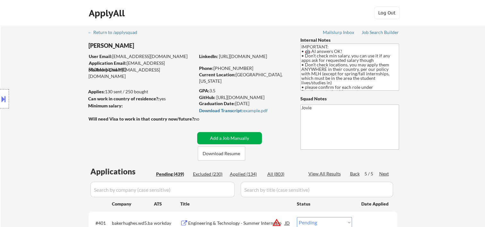
click at [228, 140] on button "Add a Job Manually" at bounding box center [229, 138] width 65 height 12
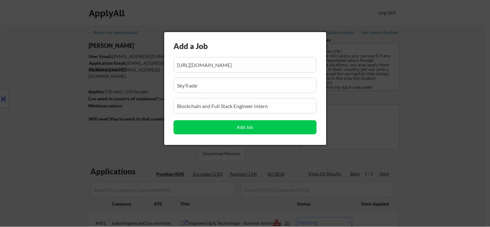
scroll to position [0, 120]
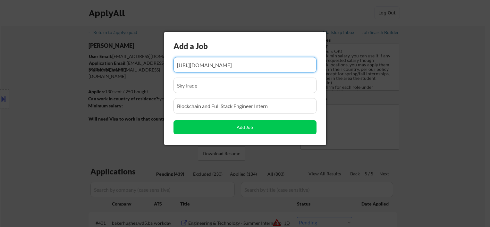
click at [219, 60] on input "input" at bounding box center [244, 64] width 143 height 15
click at [211, 80] on input "input" at bounding box center [244, 85] width 143 height 15
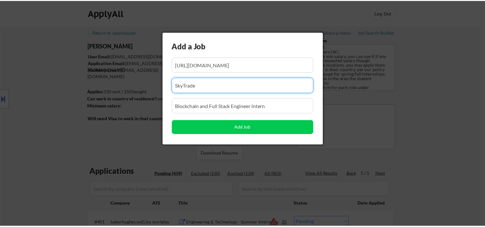
scroll to position [0, 0]
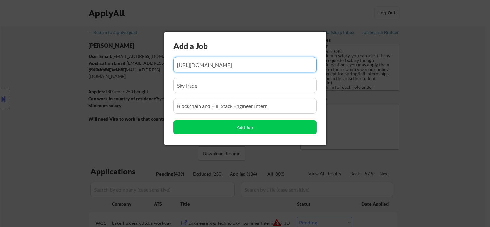
click at [230, 60] on input "input" at bounding box center [244, 64] width 143 height 15
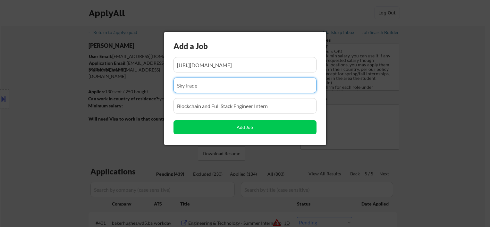
click at [224, 91] on input "input" at bounding box center [244, 85] width 143 height 15
click at [223, 65] on input "input" at bounding box center [244, 64] width 143 height 15
click at [248, 86] on input "input" at bounding box center [244, 85] width 143 height 15
click at [238, 107] on input "input" at bounding box center [244, 105] width 143 height 15
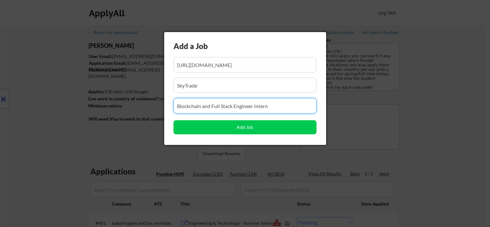
click at [207, 67] on input "input" at bounding box center [244, 64] width 143 height 15
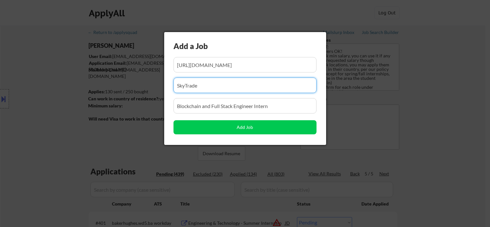
click at [205, 87] on input "input" at bounding box center [244, 85] width 143 height 15
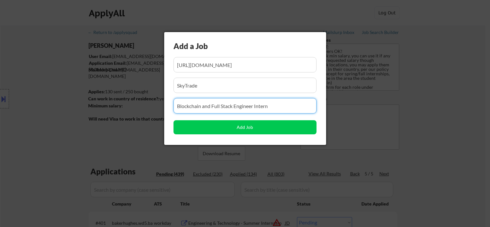
click at [204, 107] on input "input" at bounding box center [244, 105] width 143 height 15
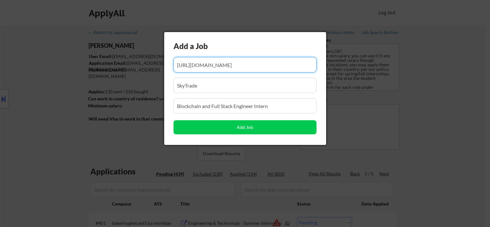
click at [192, 62] on input "input" at bounding box center [244, 64] width 143 height 15
click at [208, 80] on input "input" at bounding box center [244, 85] width 143 height 15
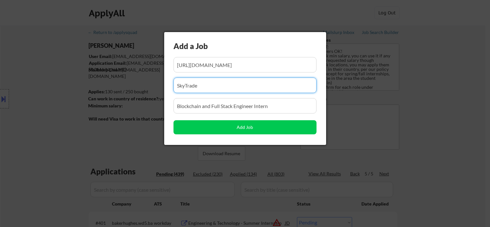
click at [213, 104] on input "input" at bounding box center [244, 105] width 143 height 15
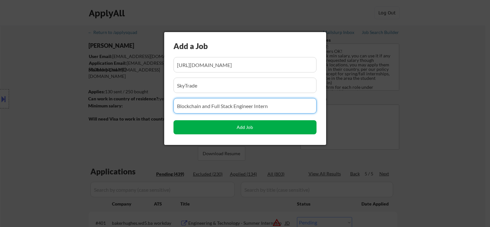
click at [252, 126] on button "Add Job" at bounding box center [244, 127] width 143 height 14
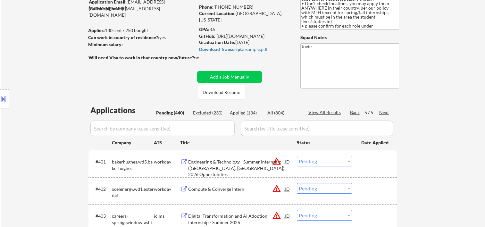
scroll to position [64, 0]
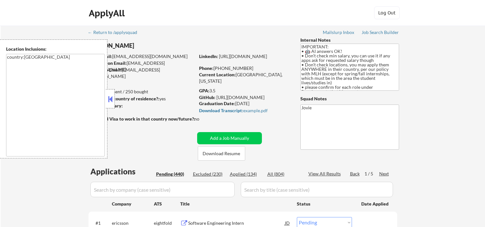
select select ""pending""
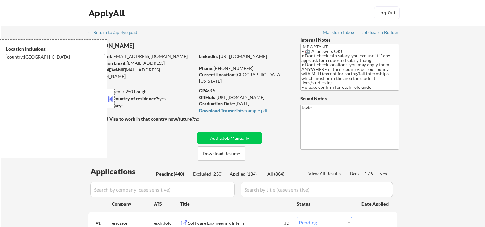
select select ""pending""
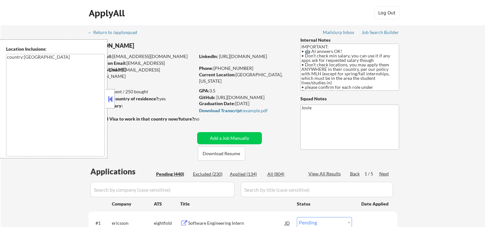
select select ""pending""
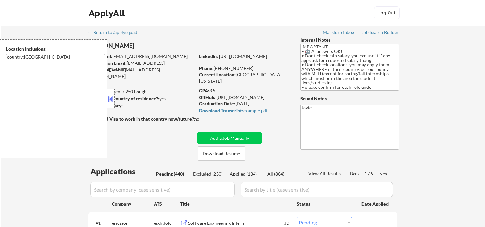
select select ""pending""
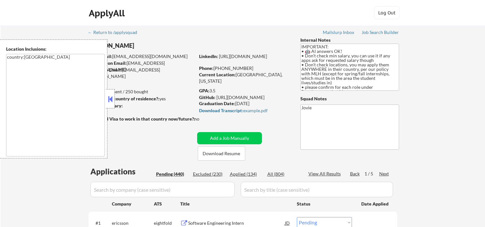
select select ""pending""
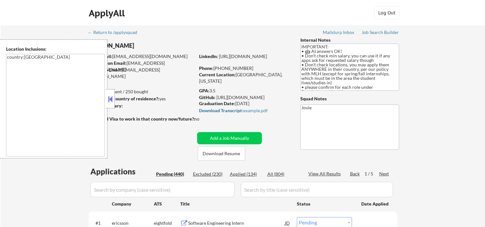
select select ""pending""
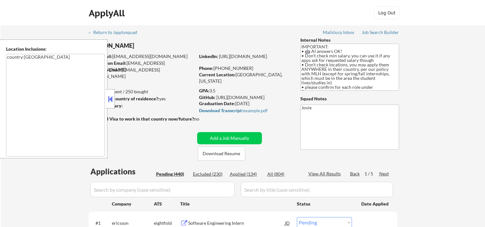
select select ""pending""
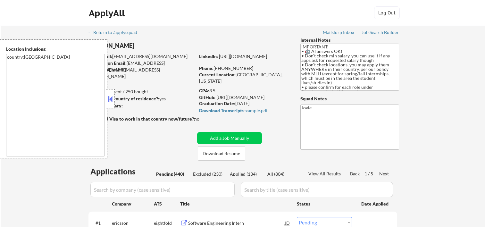
select select ""pending""
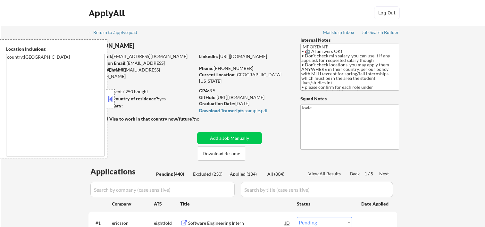
select select ""pending""
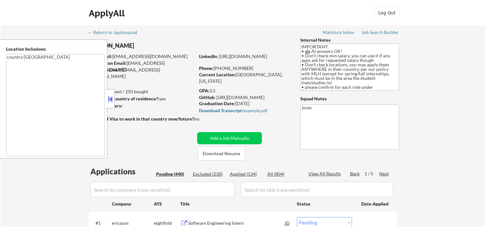
select select ""pending""
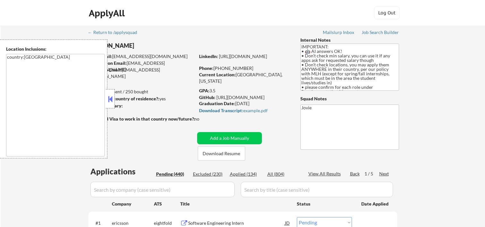
select select ""pending""
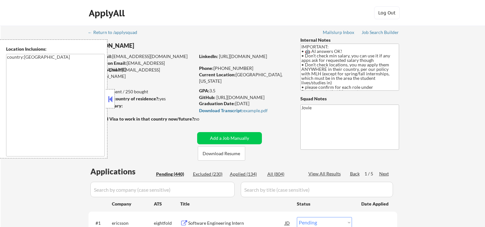
select select ""pending""
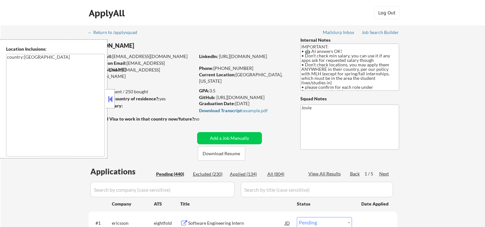
select select ""pending""
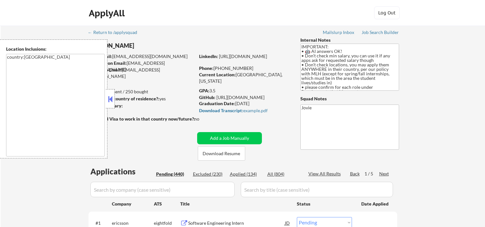
select select ""pending""
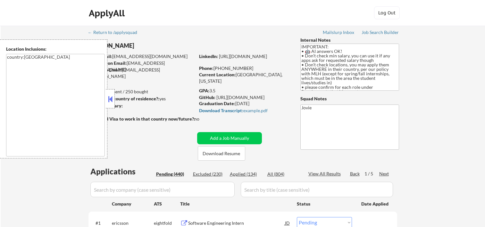
select select ""pending""
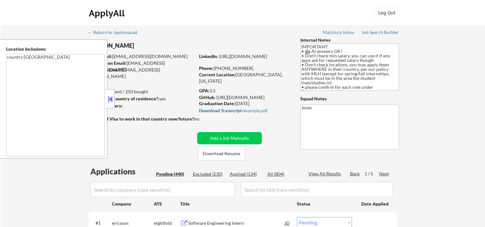
select select ""pending""
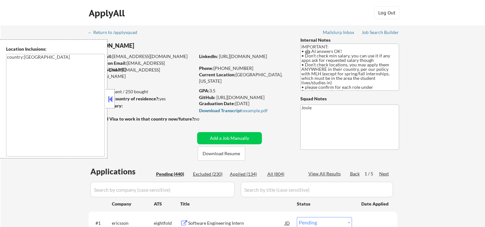
select select ""pending""
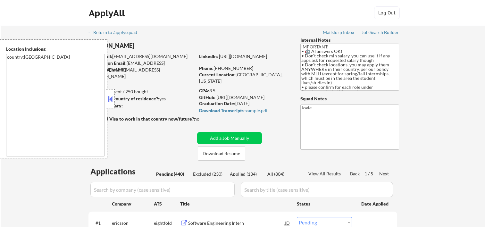
select select ""pending""
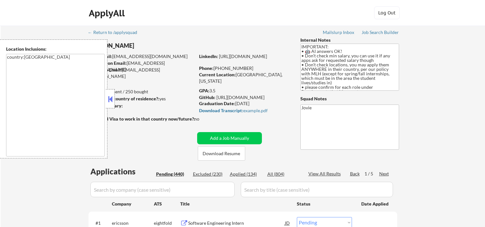
select select ""pending""
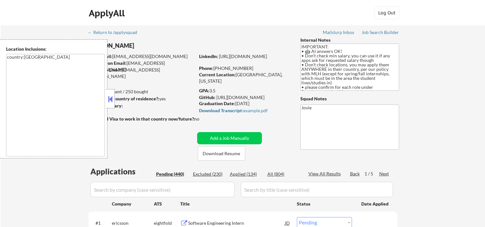
select select ""pending""
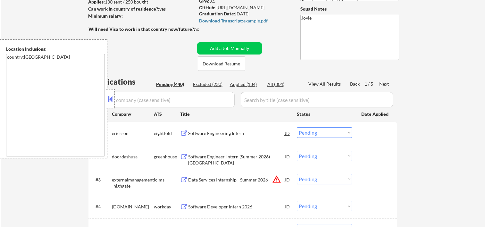
click at [110, 94] on div at bounding box center [110, 98] width 9 height 19
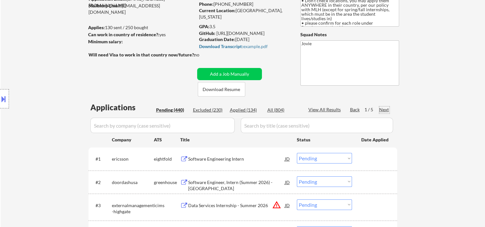
click at [381, 109] on div "Next" at bounding box center [384, 109] width 10 height 6
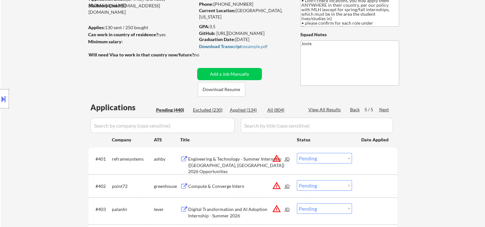
click at [381, 109] on div "Next" at bounding box center [384, 109] width 10 height 6
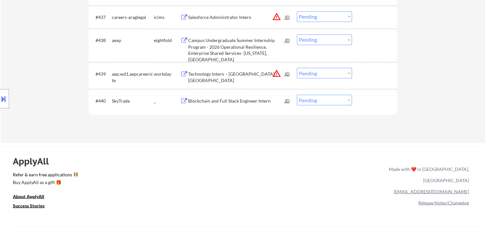
scroll to position [1161, 0]
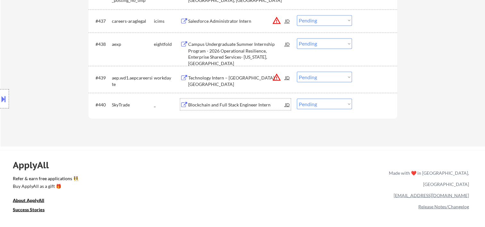
click at [244, 103] on div "Blockchain and Full Stack Engineer Intern" at bounding box center [236, 104] width 97 height 6
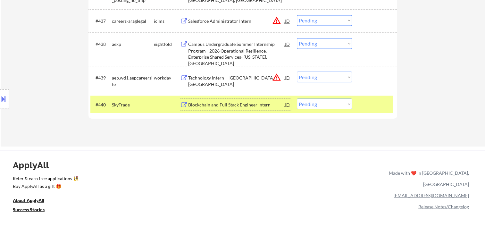
click at [283, 104] on div "Blockchain and Full Stack Engineer Intern" at bounding box center [236, 104] width 97 height 6
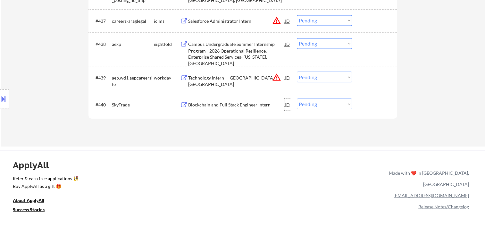
click at [286, 103] on div "JD" at bounding box center [287, 104] width 6 height 12
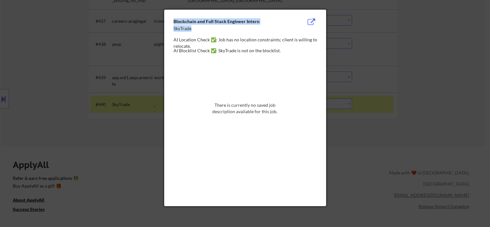
drag, startPoint x: 173, startPoint y: 27, endPoint x: 190, endPoint y: 28, distance: 17.3
click at [190, 28] on div "Blockchain and Full Stack Engineer Intern SkyTrade AI Location Check ✅: Job has…" at bounding box center [245, 108] width 162 height 196
drag, startPoint x: 190, startPoint y: 28, endPoint x: 180, endPoint y: 66, distance: 39.5
click at [178, 75] on div at bounding box center [244, 130] width 143 height 149
drag, startPoint x: 173, startPoint y: 28, endPoint x: 191, endPoint y: 30, distance: 18.1
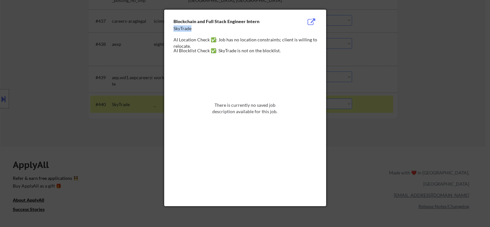
click at [191, 30] on div "SkyTrade" at bounding box center [228, 28] width 111 height 6
copy div "SkyTrade"
click at [423, 78] on div at bounding box center [245, 113] width 490 height 227
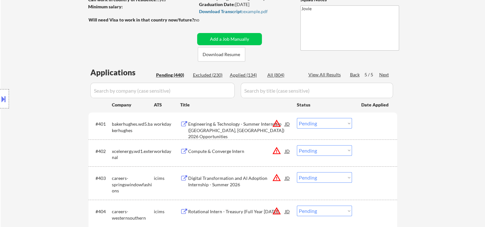
scroll to position [0, 0]
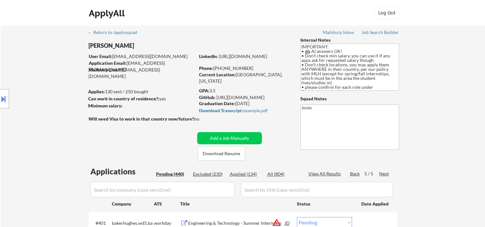
click at [240, 173] on div "Applied (134)" at bounding box center [246, 174] width 32 height 6
select select ""applied""
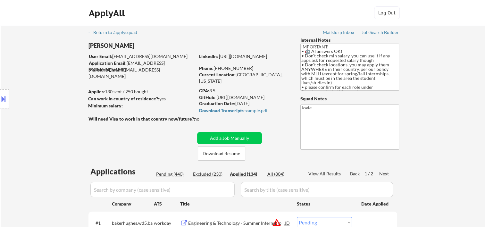
select select ""applied""
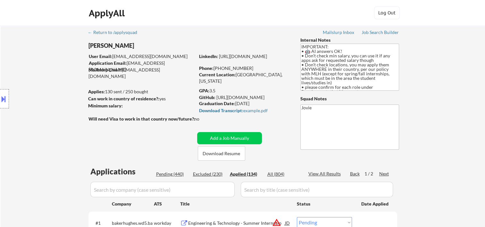
select select ""applied""
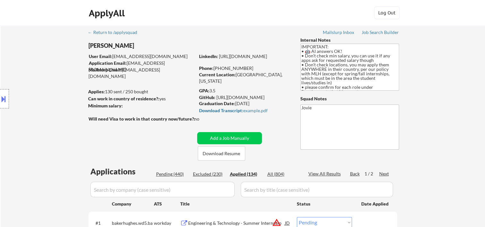
select select ""applied""
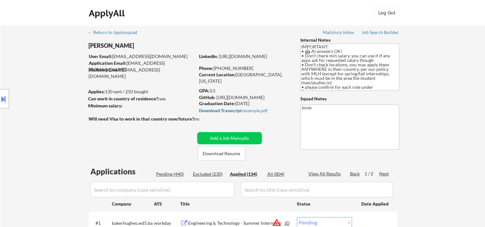
select select ""applied""
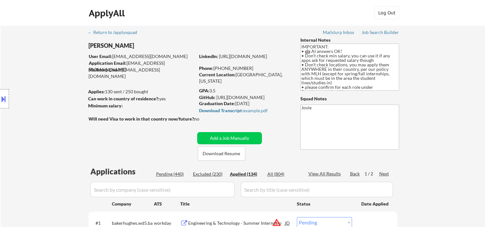
select select ""applied""
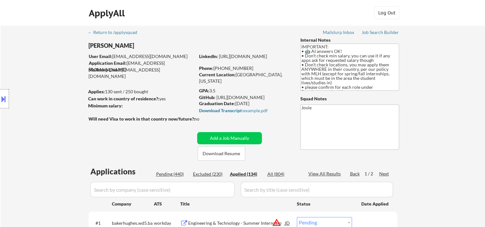
select select ""applied""
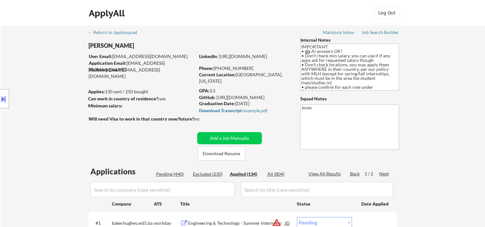
select select ""applied""
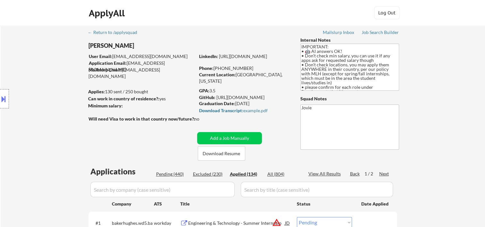
select select ""applied""
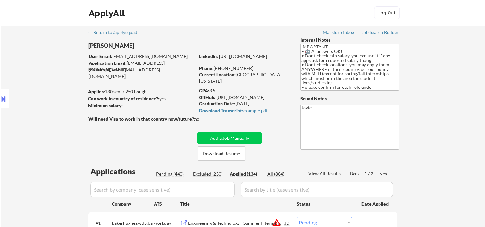
select select ""applied""
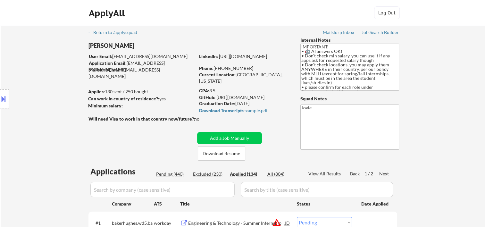
select select ""applied""
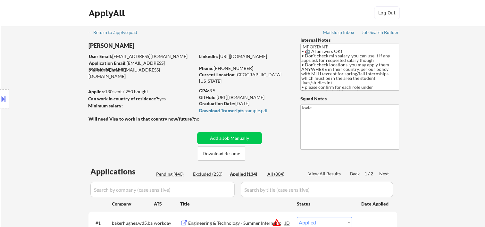
select select ""applied""
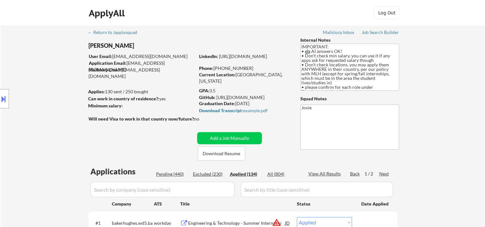
select select ""applied""
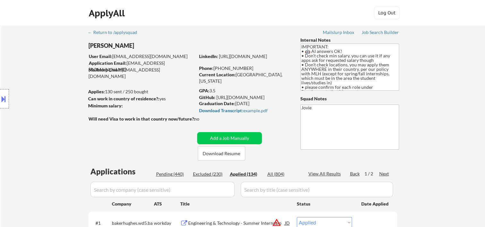
select select ""applied""
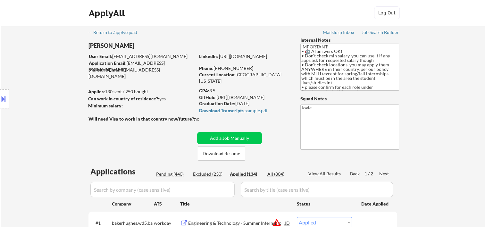
select select ""applied""
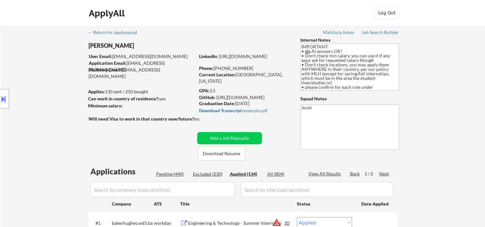
select select ""applied""
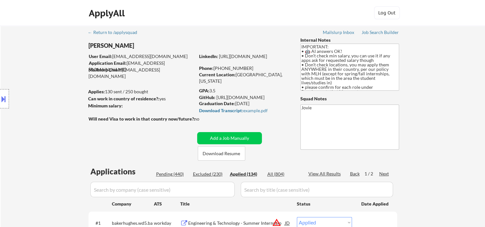
select select ""applied""
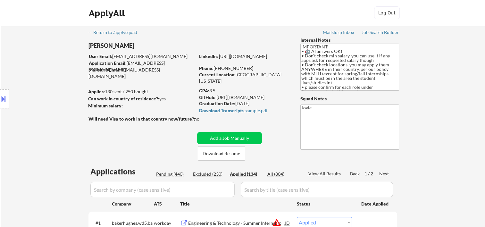
select select ""applied""
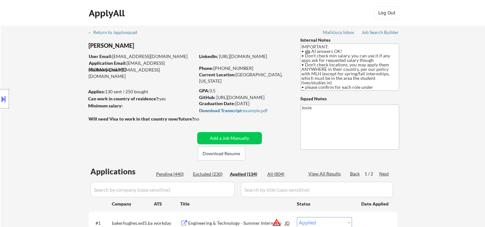
select select ""applied""
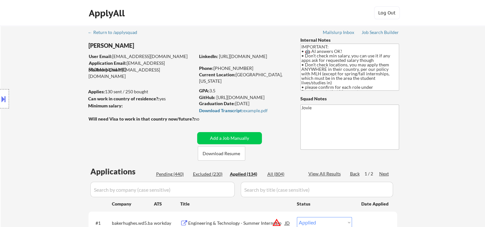
select select ""applied""
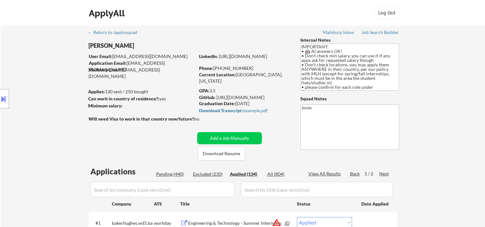
select select ""applied""
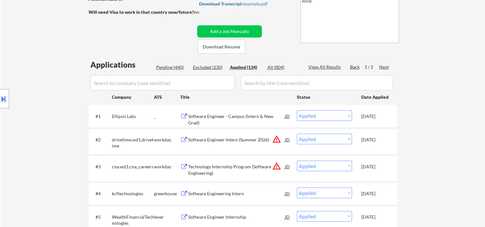
click at [383, 66] on div "Next" at bounding box center [384, 67] width 10 height 6
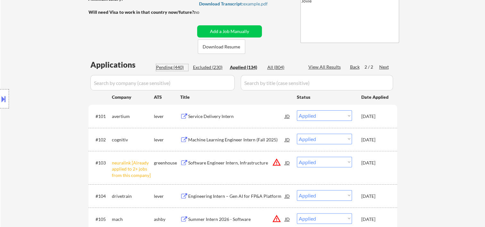
click at [161, 68] on div "Pending (440)" at bounding box center [172, 67] width 32 height 6
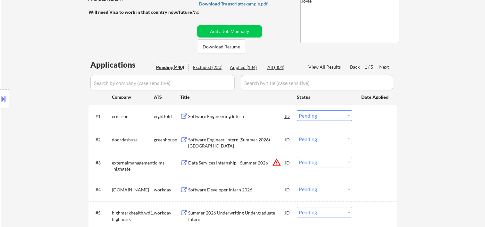
click at [383, 65] on div "Next" at bounding box center [384, 67] width 10 height 6
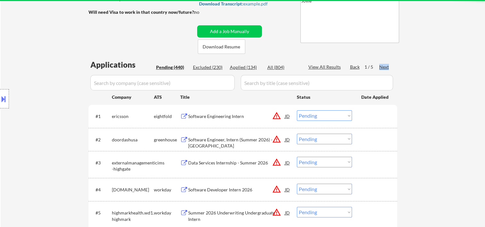
click at [383, 65] on div "Next" at bounding box center [384, 67] width 10 height 6
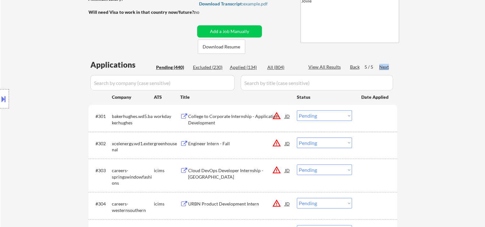
click at [383, 65] on div "Next" at bounding box center [384, 67] width 10 height 6
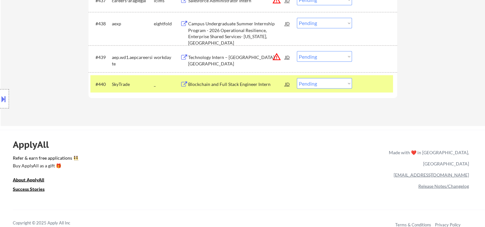
scroll to position [1177, 0]
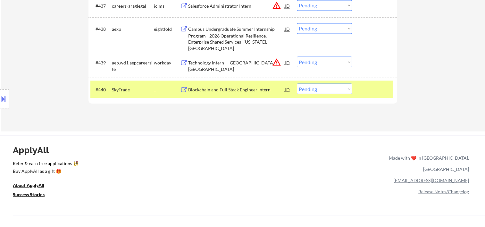
click at [335, 89] on select "Choose an option... Pending Applied Excluded (Questions) Excluded (Expired) Exc…" at bounding box center [324, 88] width 55 height 11
click at [297, 83] on select "Choose an option... Pending Applied Excluded (Questions) Excluded (Expired) Exc…" at bounding box center [324, 88] width 55 height 11
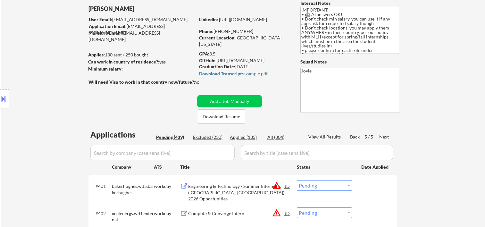
scroll to position [0, 0]
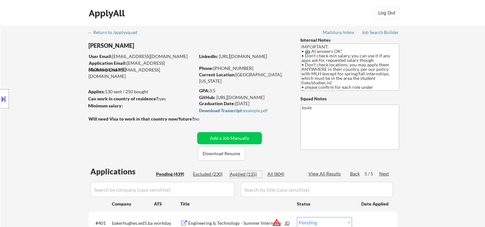
click at [242, 174] on div "Applied (135)" at bounding box center [246, 174] width 32 height 6
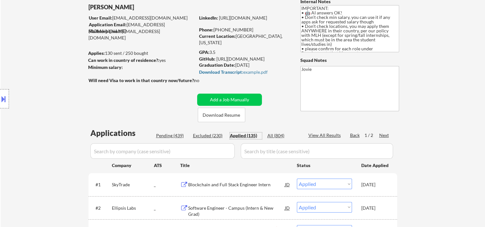
scroll to position [51, 0]
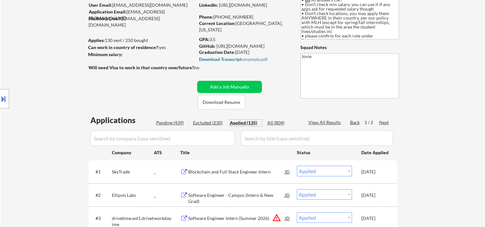
click at [177, 122] on div "Pending (439)" at bounding box center [172, 123] width 32 height 6
